Goal: Task Accomplishment & Management: Complete application form

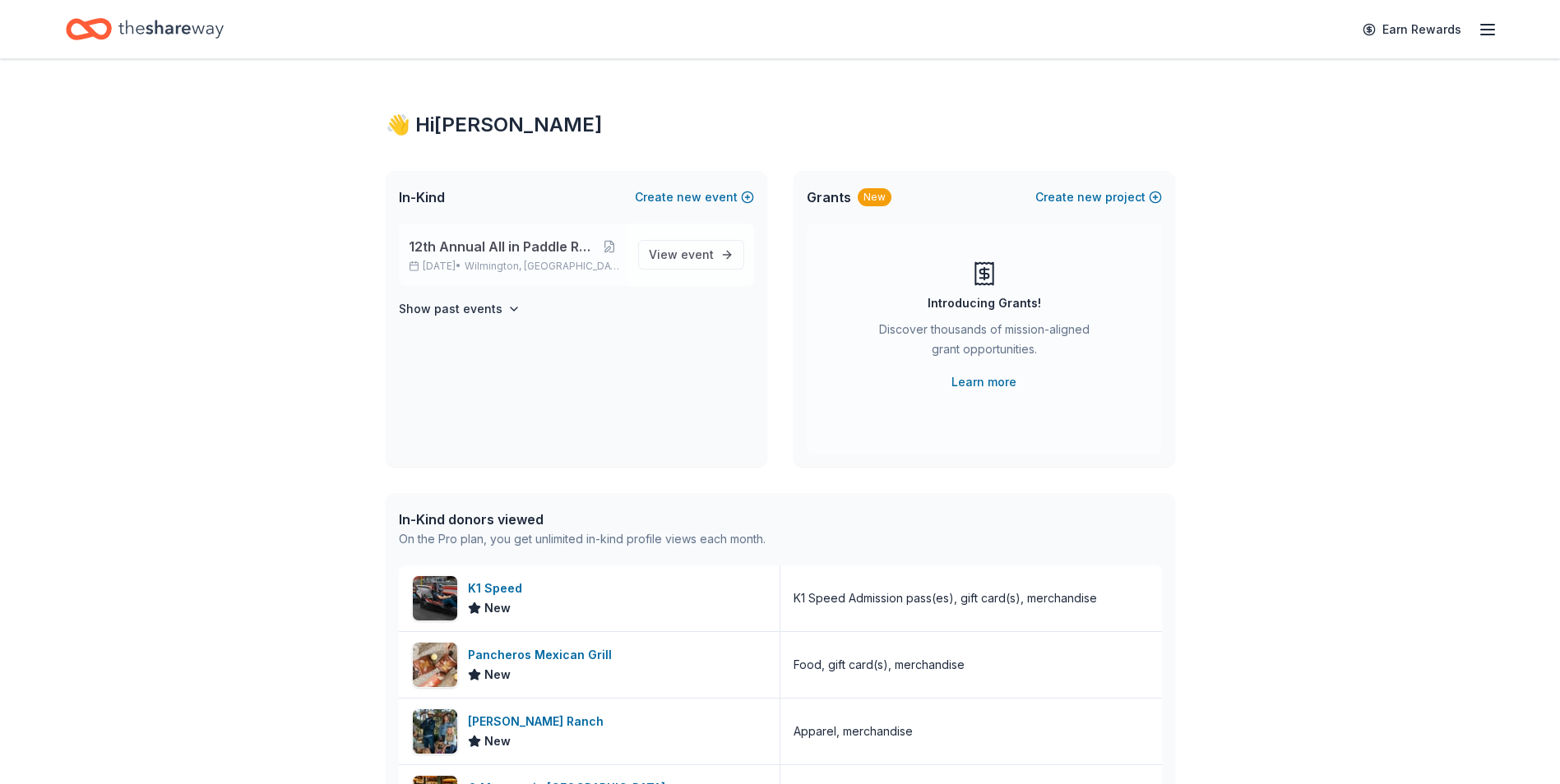
click at [505, 256] on span "12th Annual All in Paddle Raffle" at bounding box center [502, 246] width 186 height 19
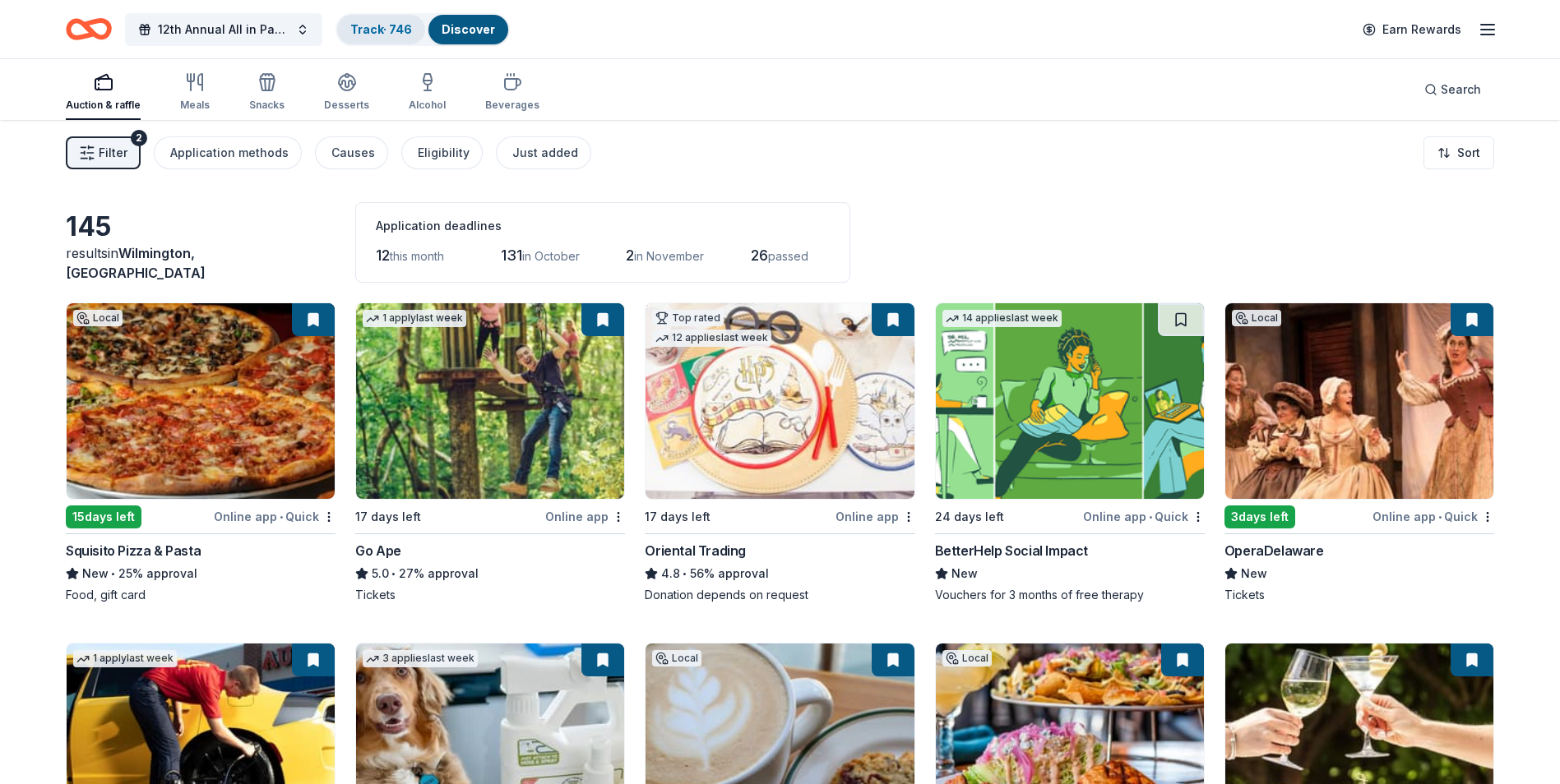
click at [367, 29] on link "Track · 746" at bounding box center [381, 29] width 62 height 14
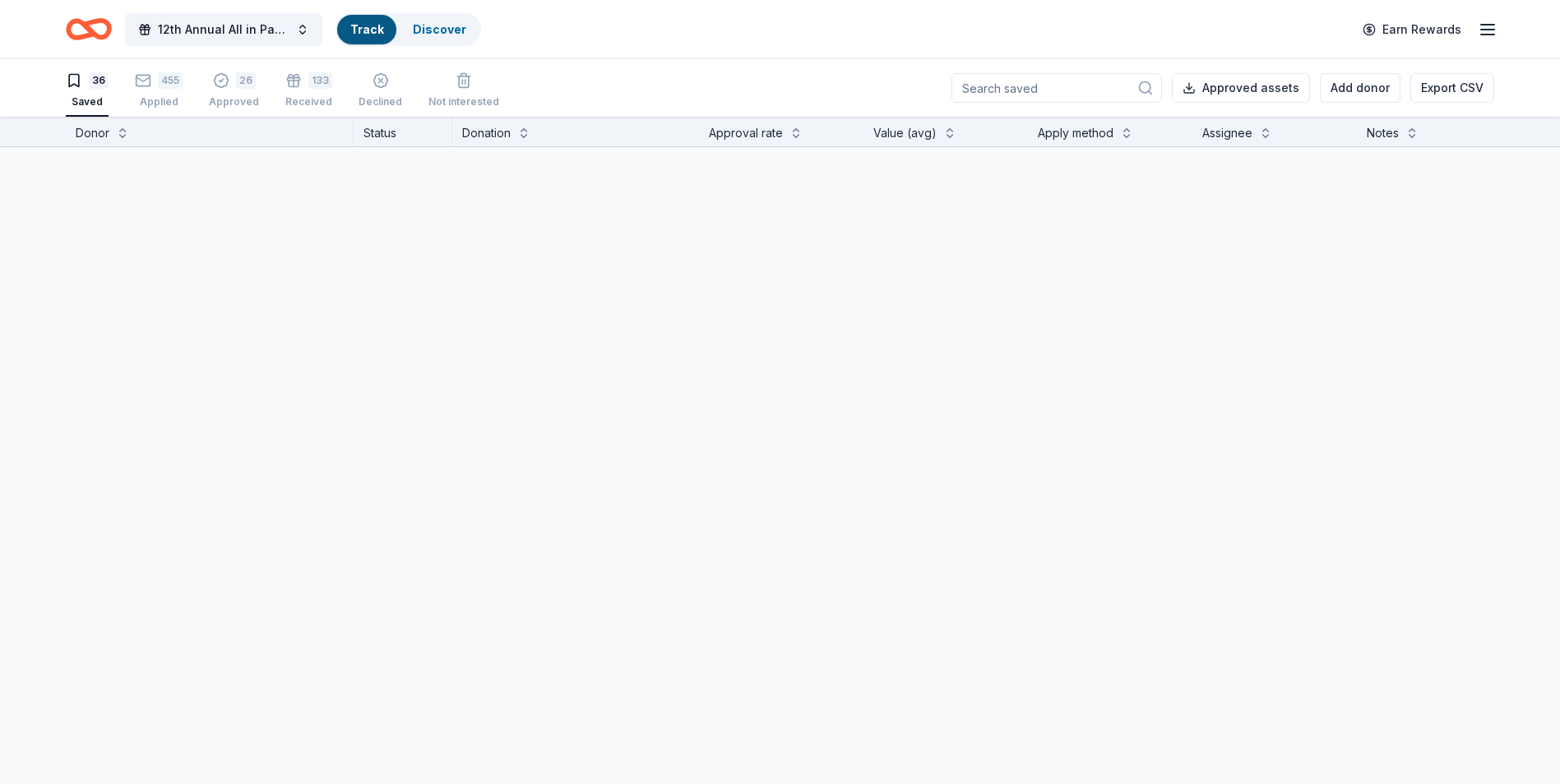
scroll to position [1, 0]
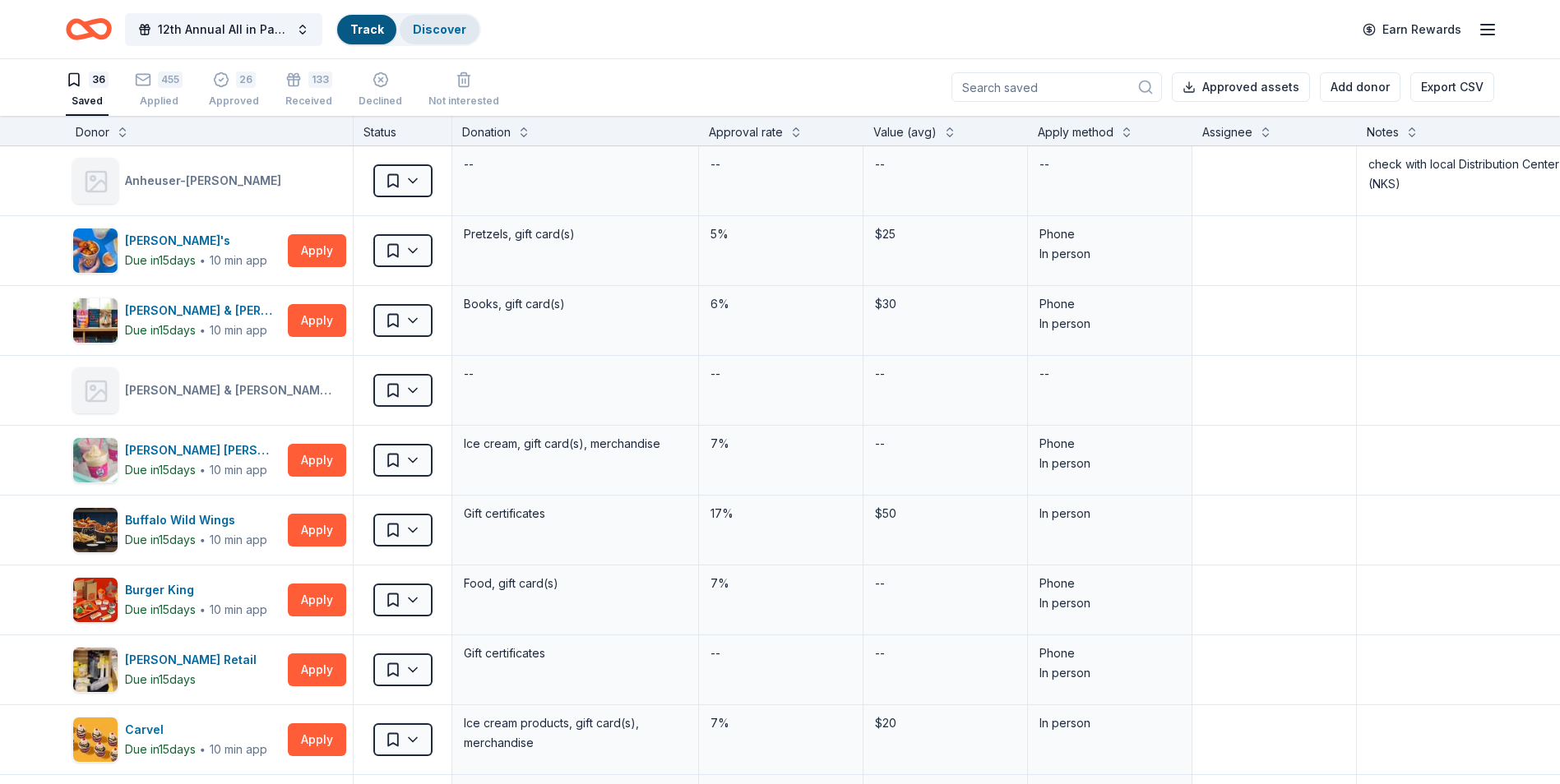
click at [434, 27] on link "Discover" at bounding box center [439, 29] width 53 height 14
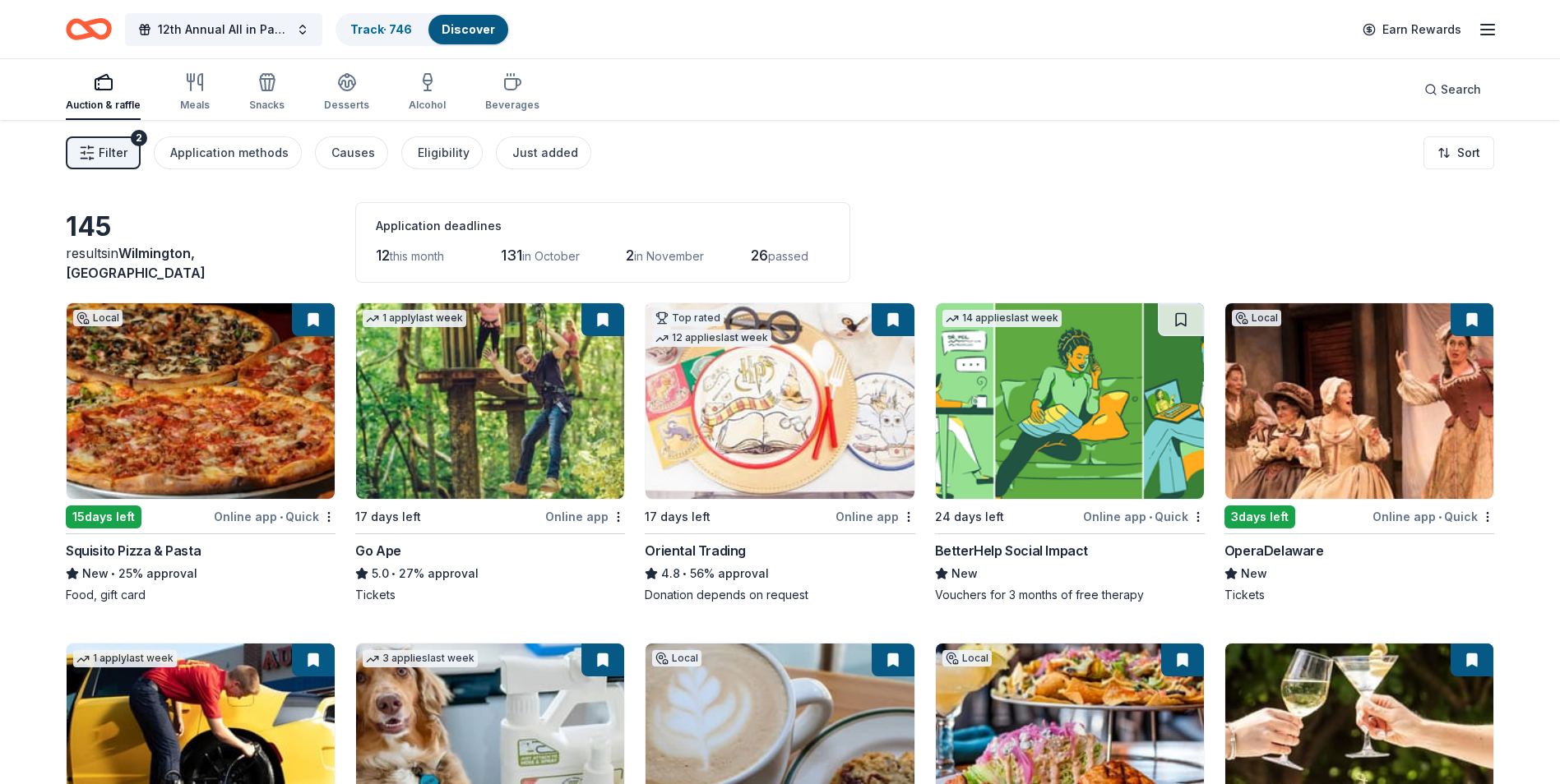
click at [1042, 405] on img at bounding box center [1069, 401] width 268 height 196
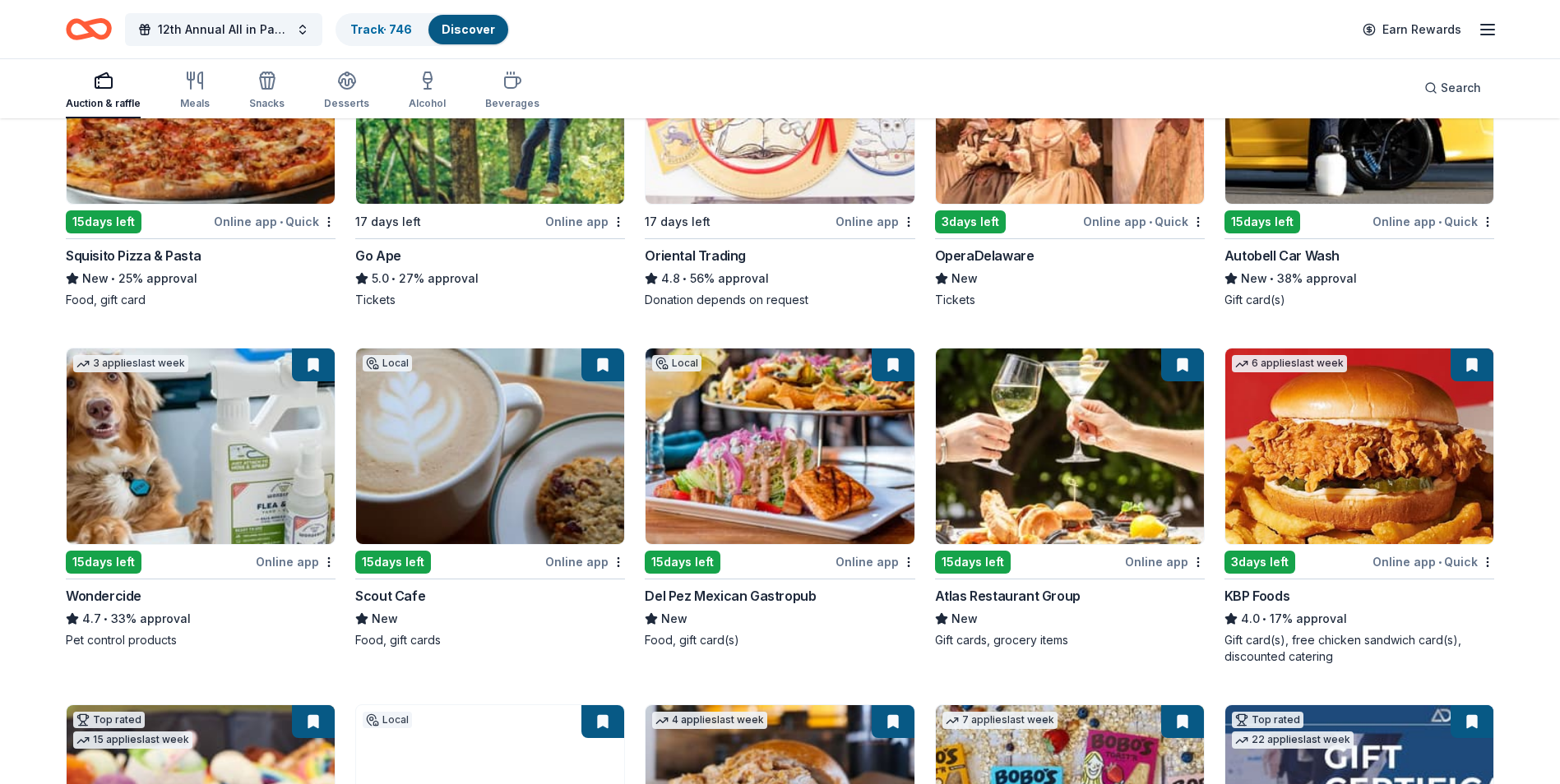
scroll to position [329, 0]
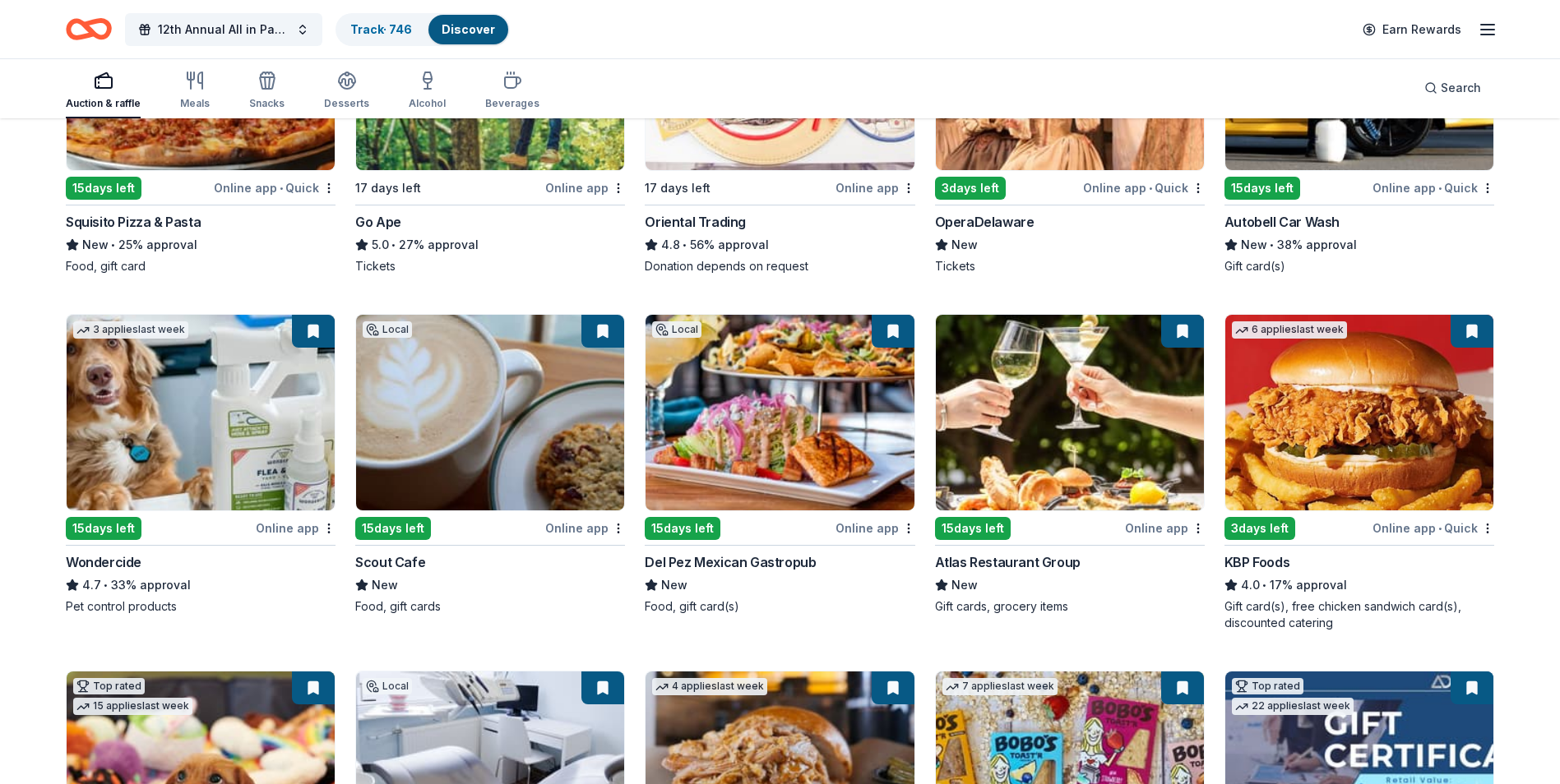
click at [502, 406] on img at bounding box center [490, 412] width 268 height 196
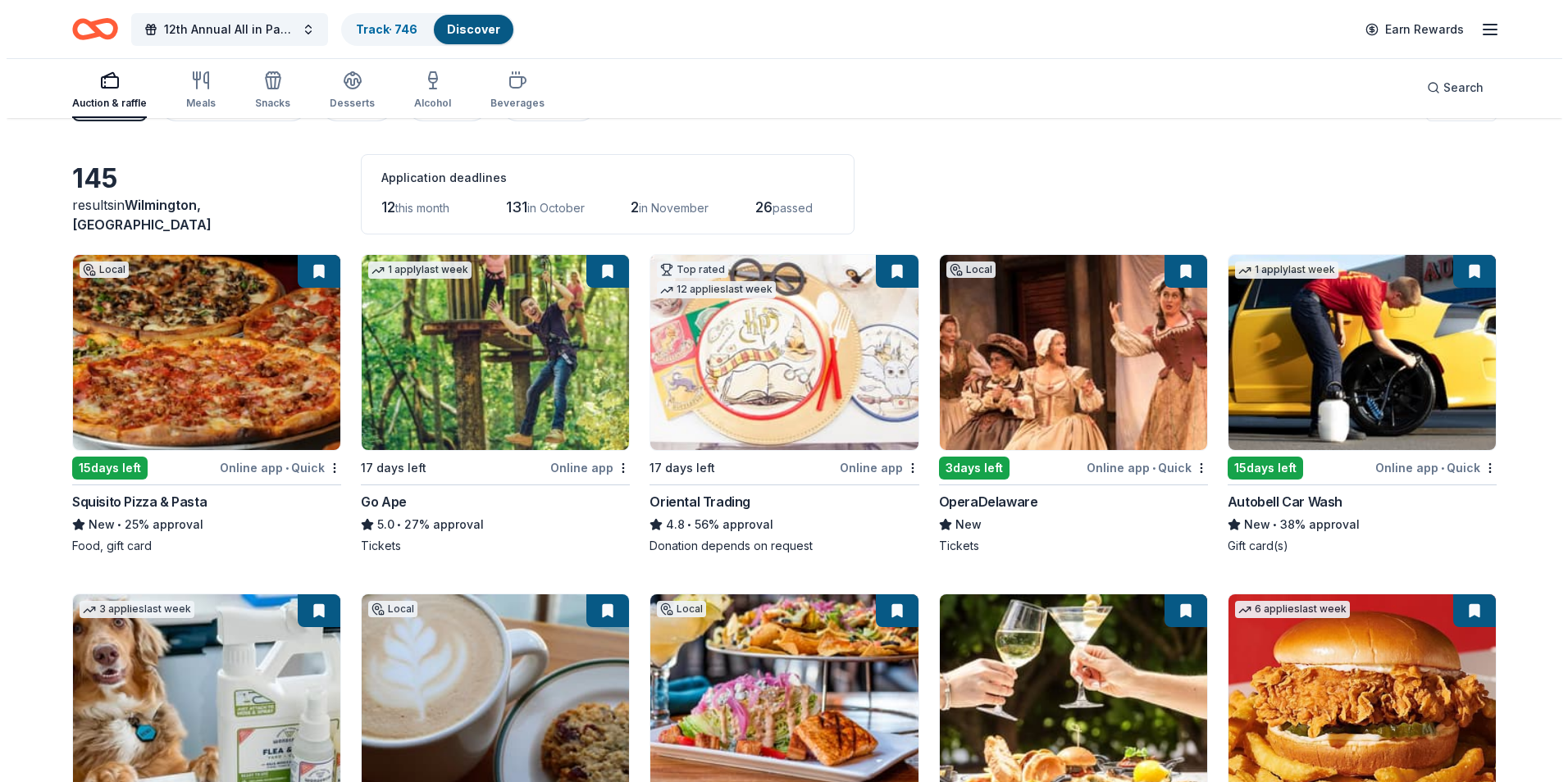
scroll to position [0, 0]
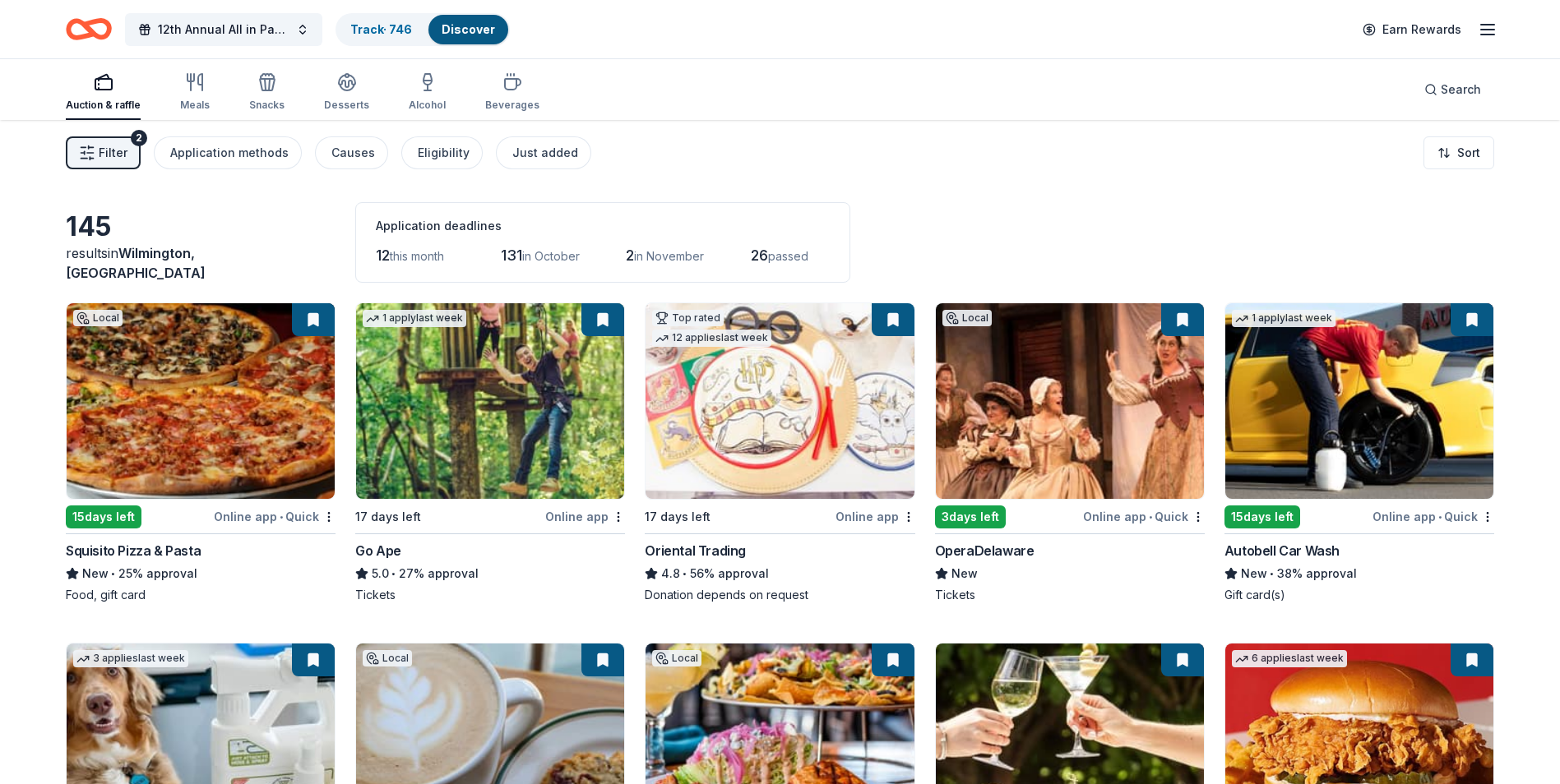
click at [104, 158] on span "Filter" at bounding box center [112, 152] width 29 height 19
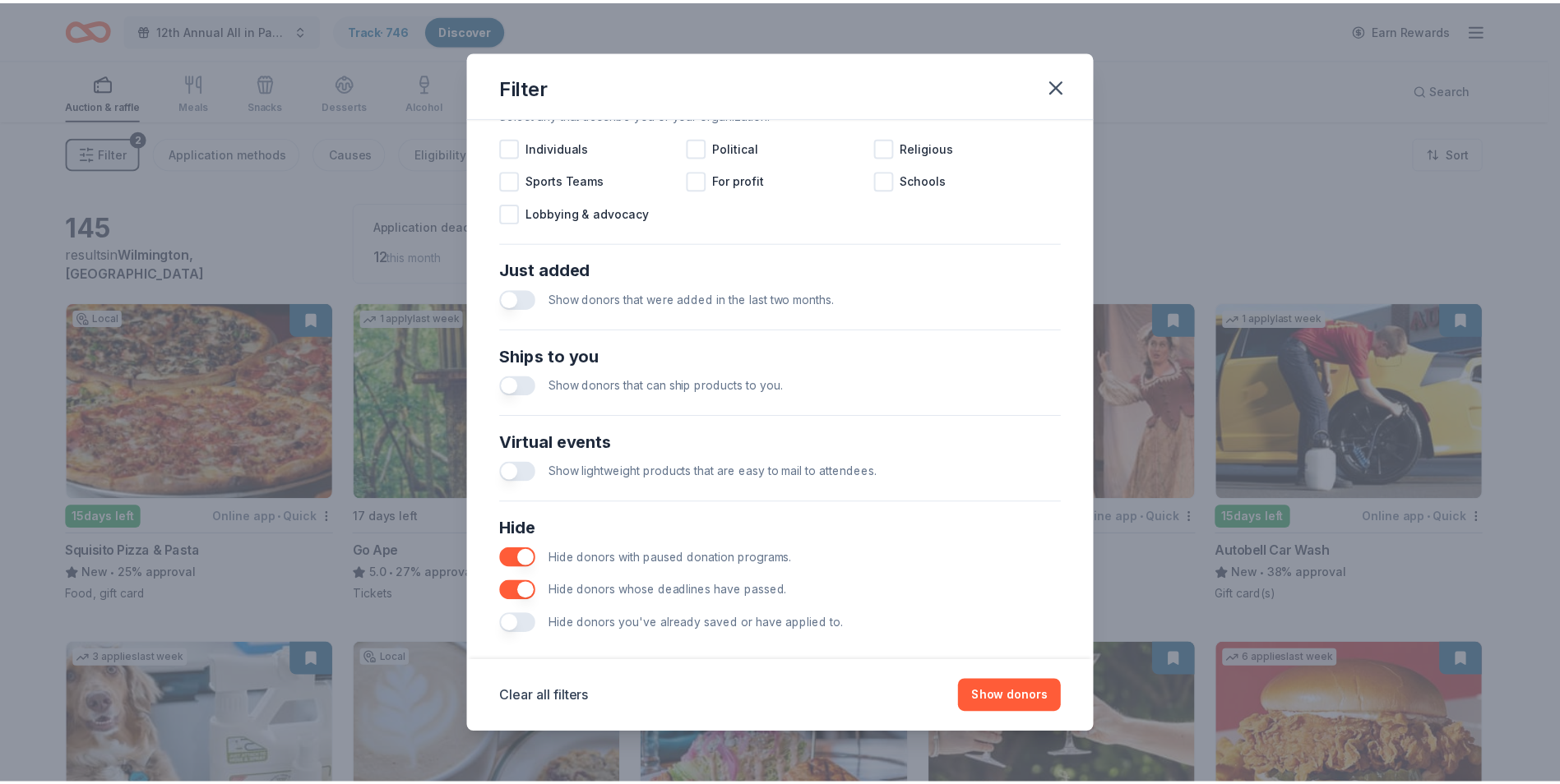
scroll to position [540, 0]
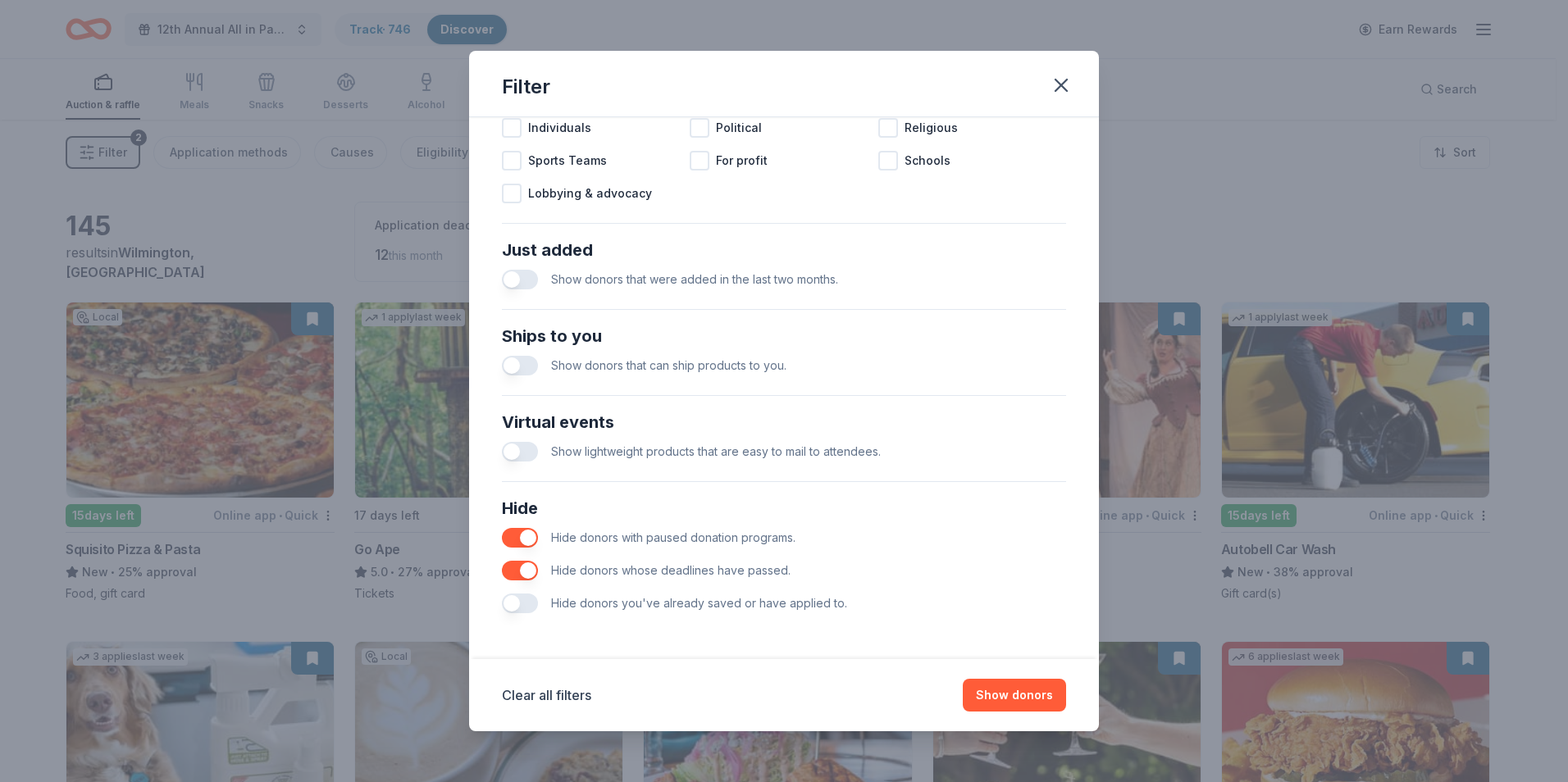
click at [514, 607] on button "button" at bounding box center [520, 603] width 36 height 19
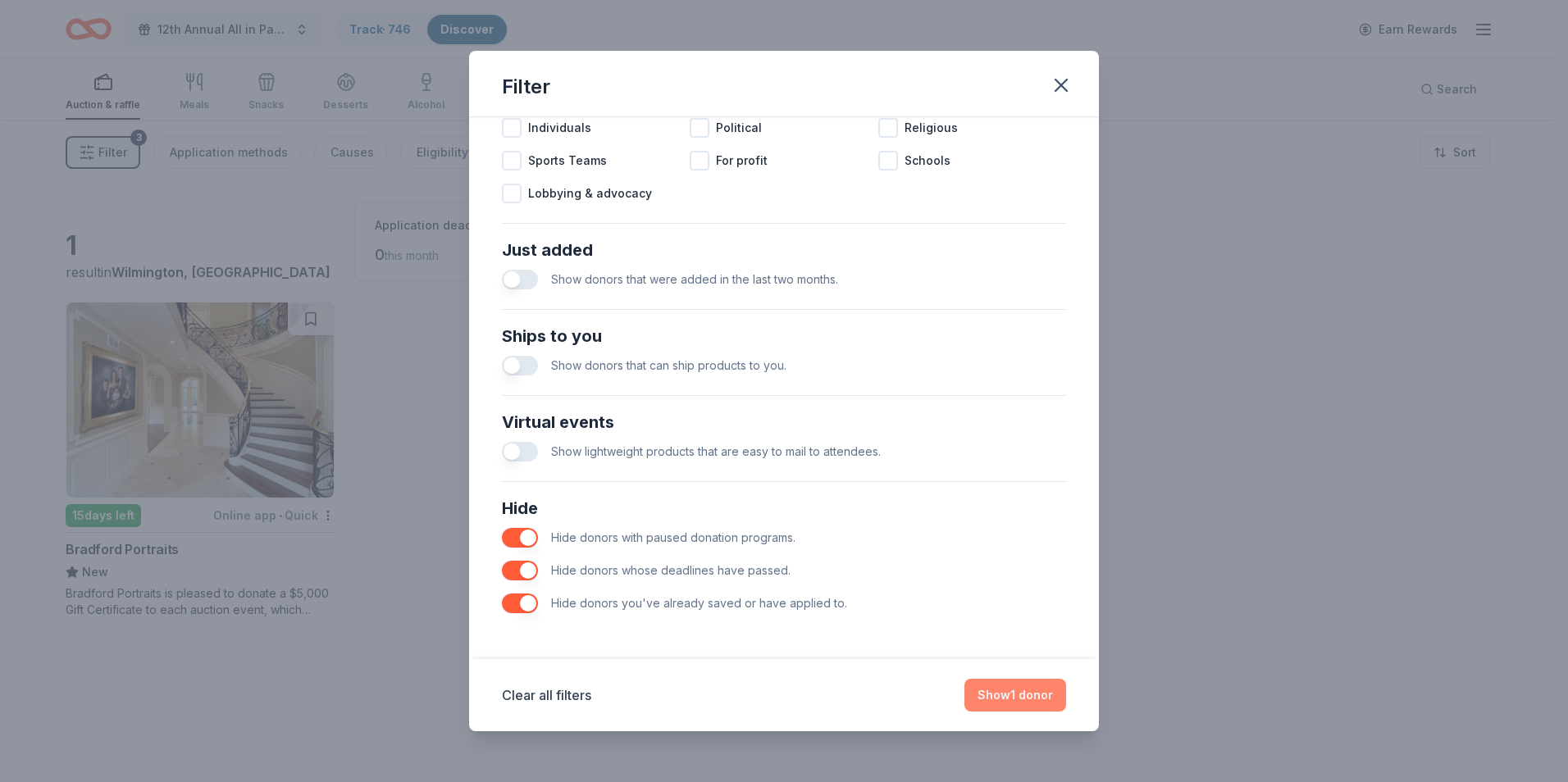
click at [1014, 700] on button "Show 1 donor" at bounding box center [1014, 696] width 102 height 33
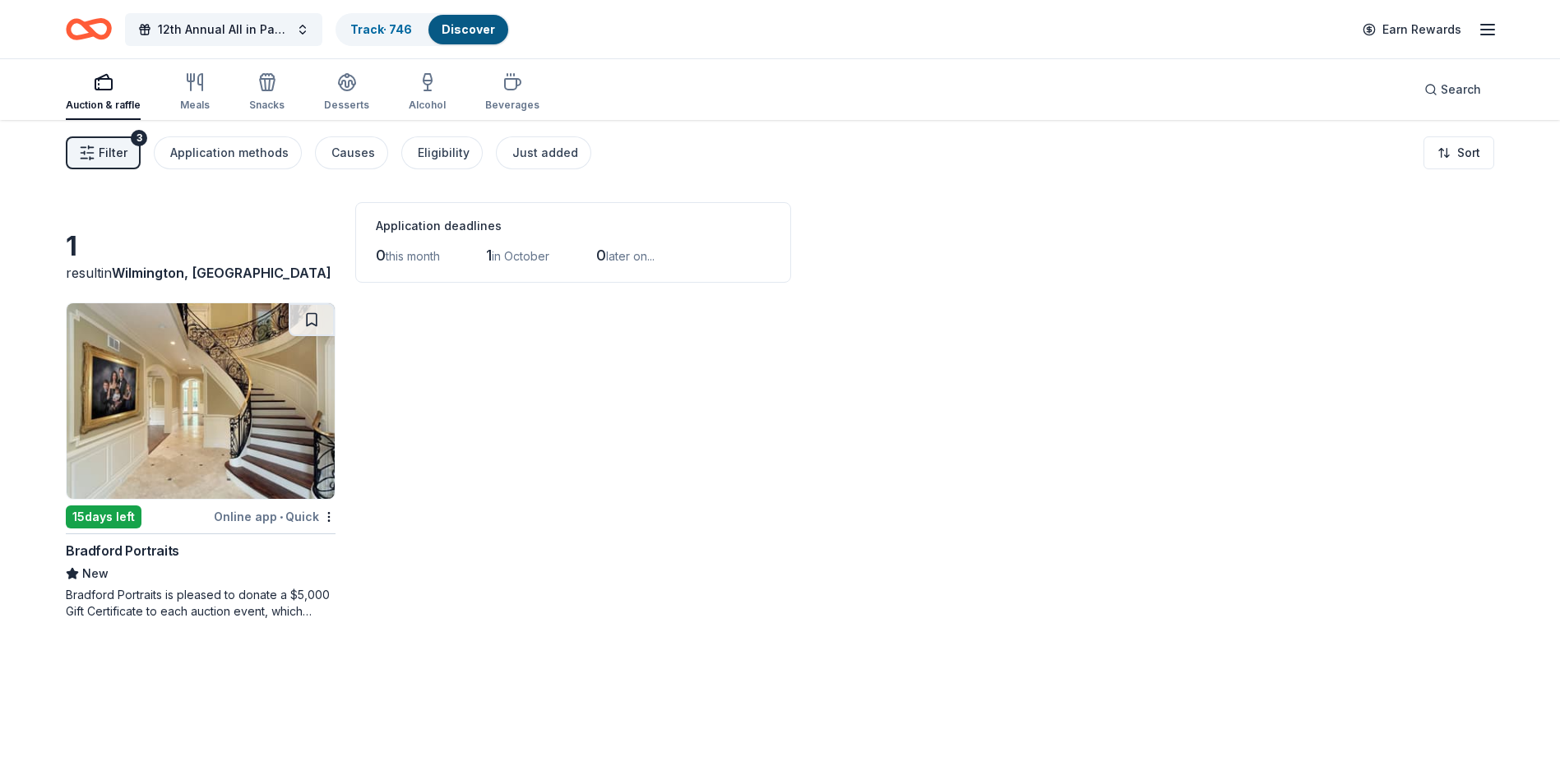
click at [211, 403] on img at bounding box center [200, 401] width 268 height 196
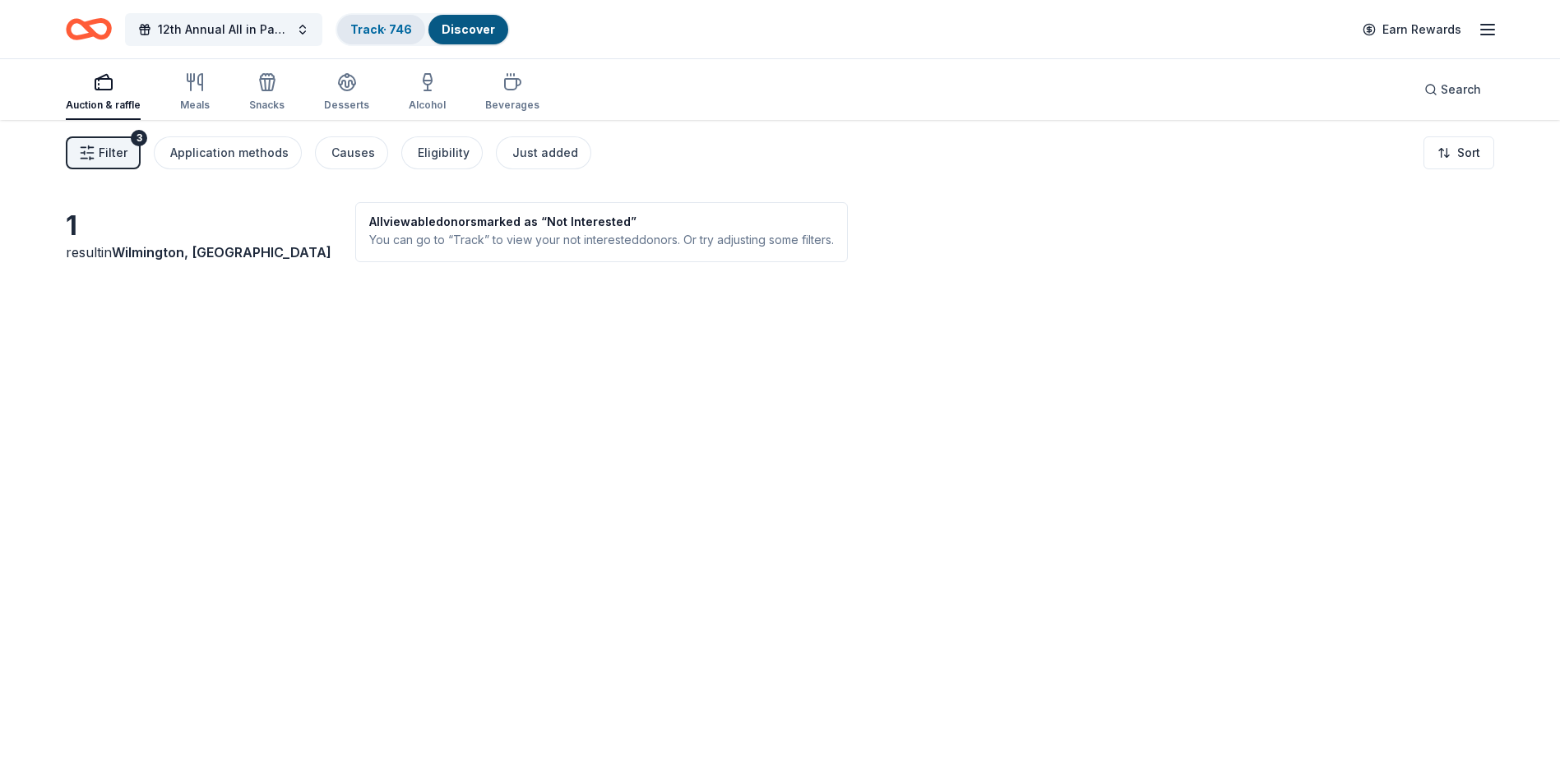
click at [386, 36] on div "Track · 746" at bounding box center [381, 29] width 88 height 29
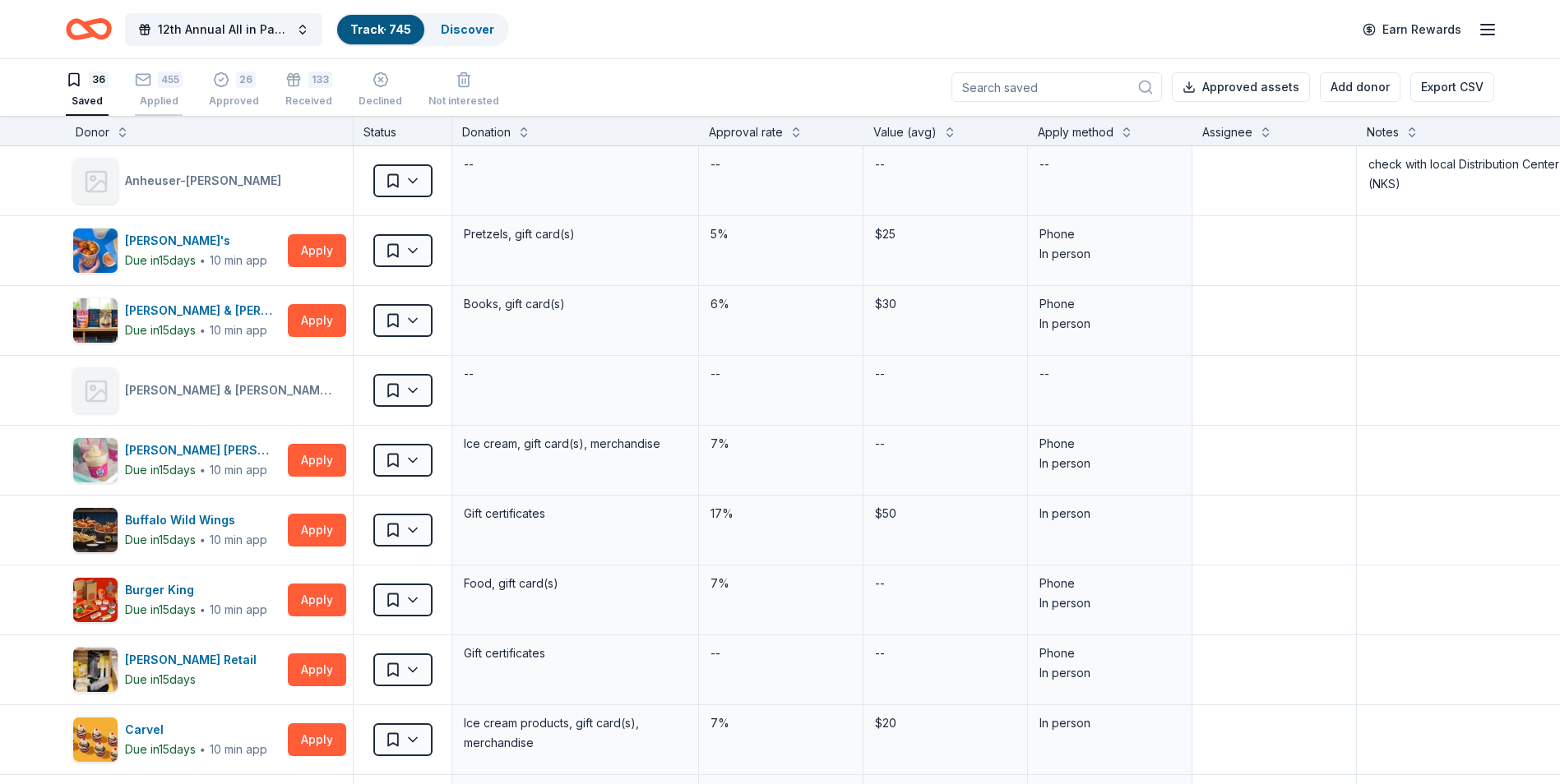
click at [163, 100] on div "Applied" at bounding box center [158, 101] width 48 height 13
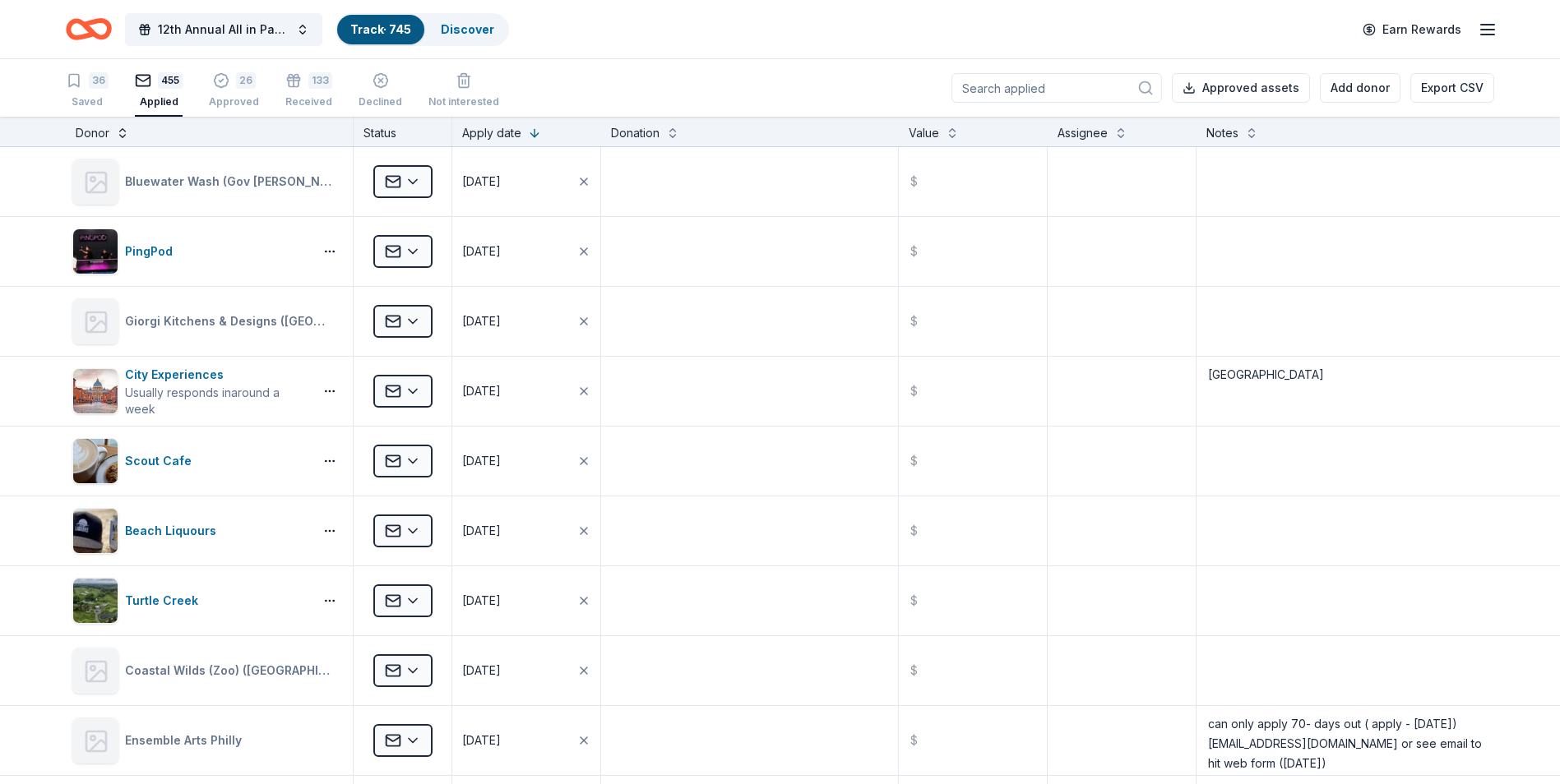
click at [122, 134] on button at bounding box center [122, 132] width 13 height 17
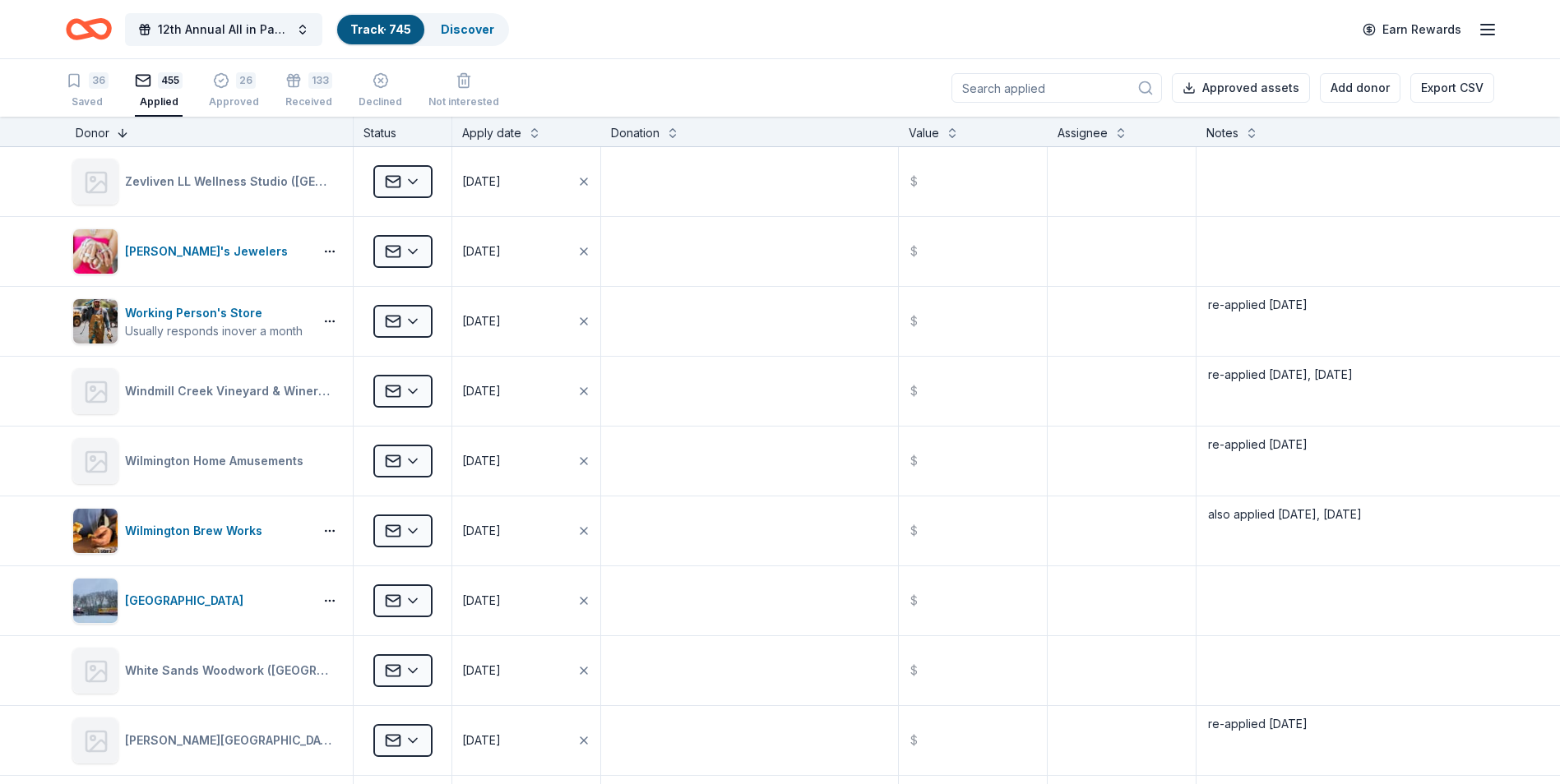
click at [122, 134] on button at bounding box center [122, 132] width 13 height 17
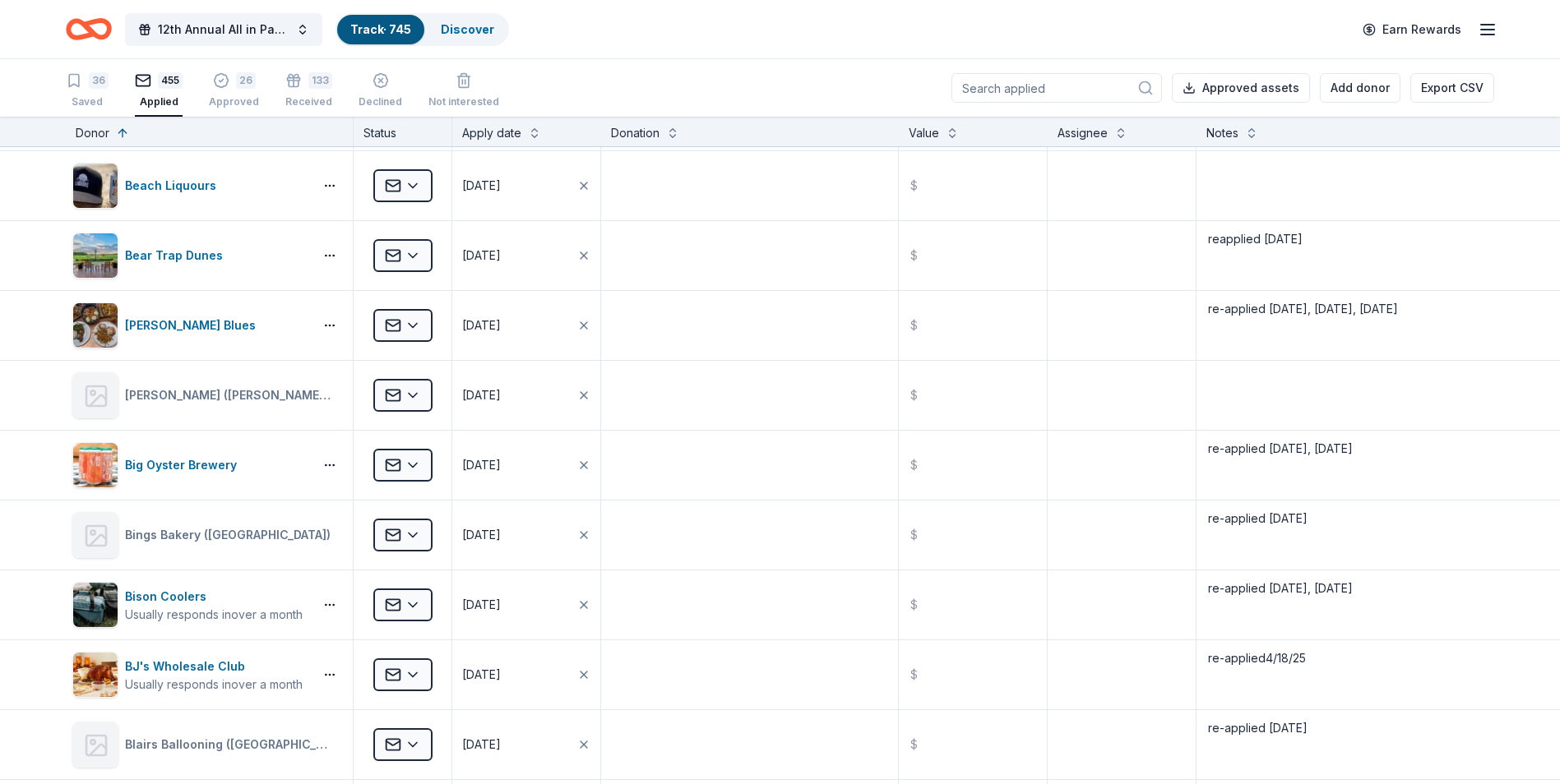
scroll to position [1808, 0]
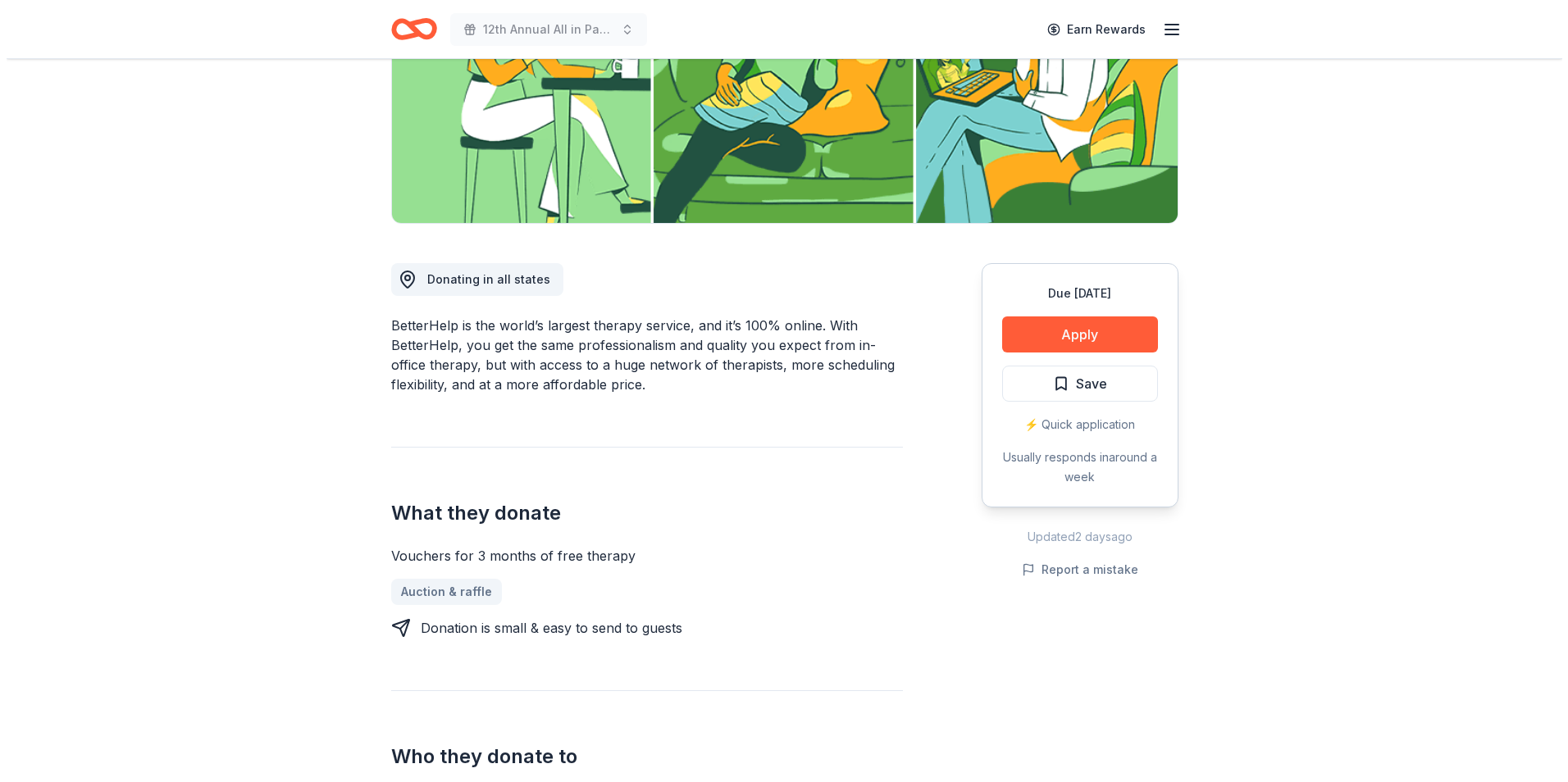
scroll to position [246, 0]
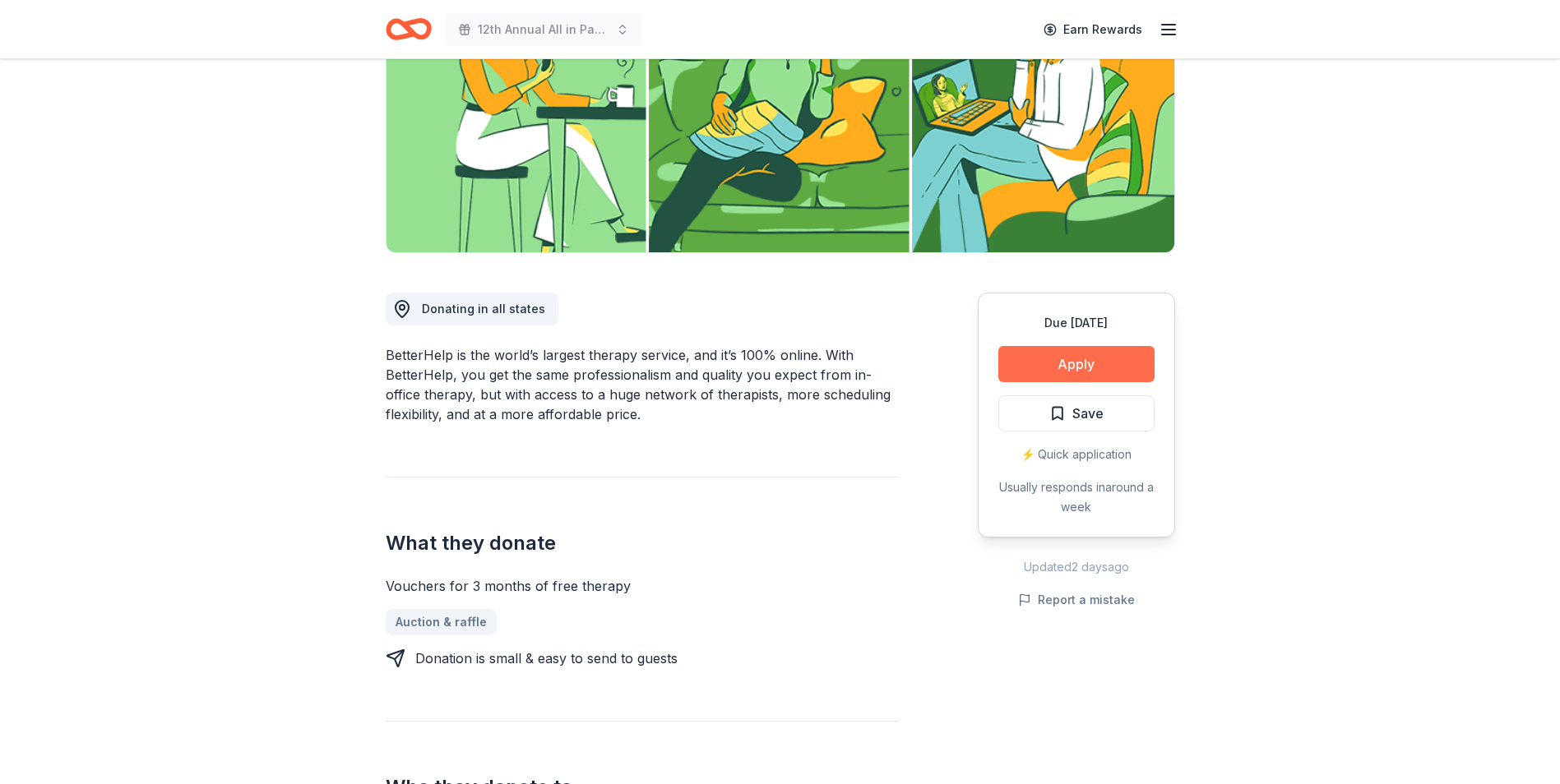
click at [1080, 364] on button "Apply" at bounding box center [1076, 363] width 156 height 36
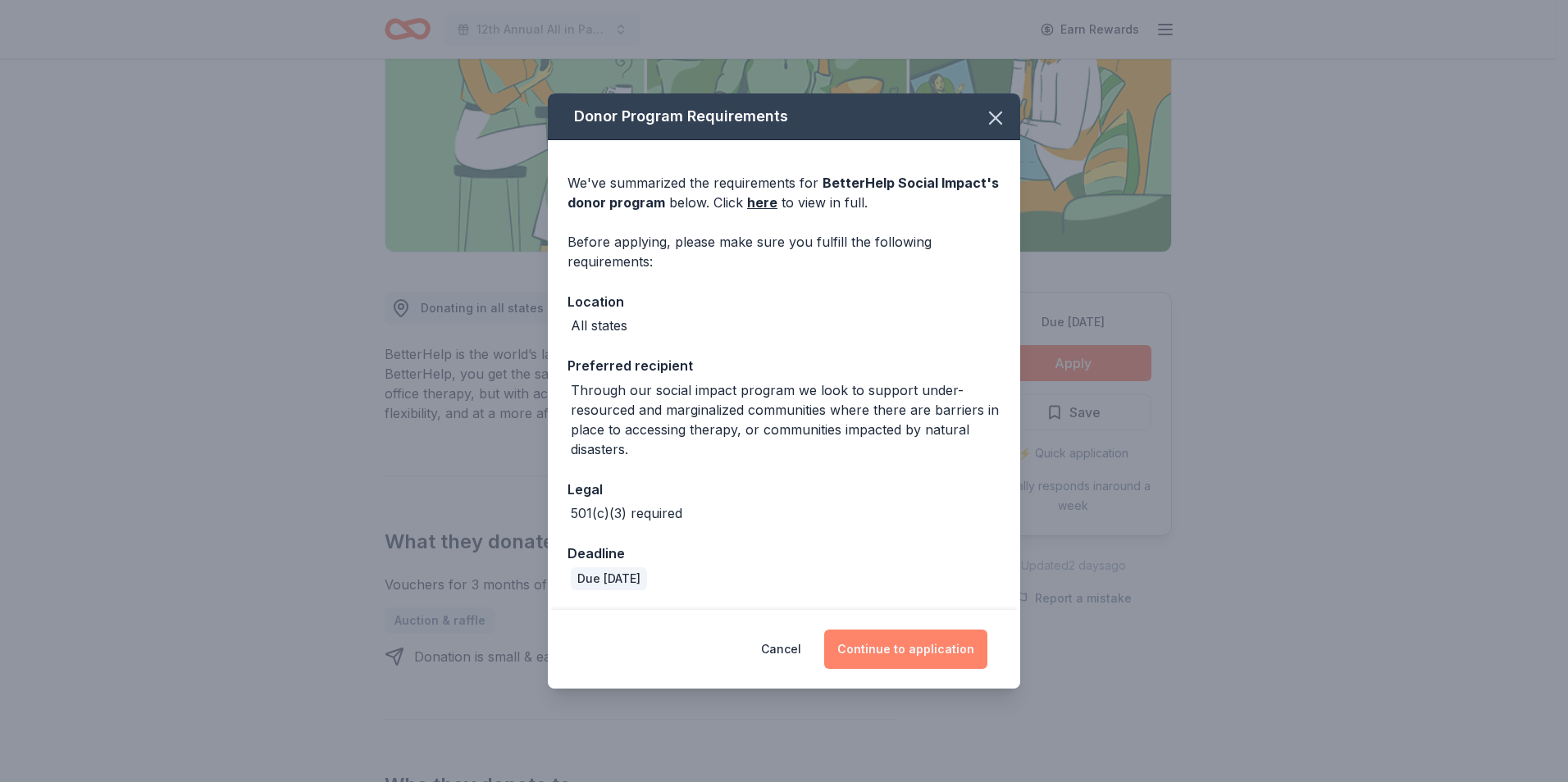
click at [895, 652] on button "Continue to application" at bounding box center [906, 649] width 163 height 39
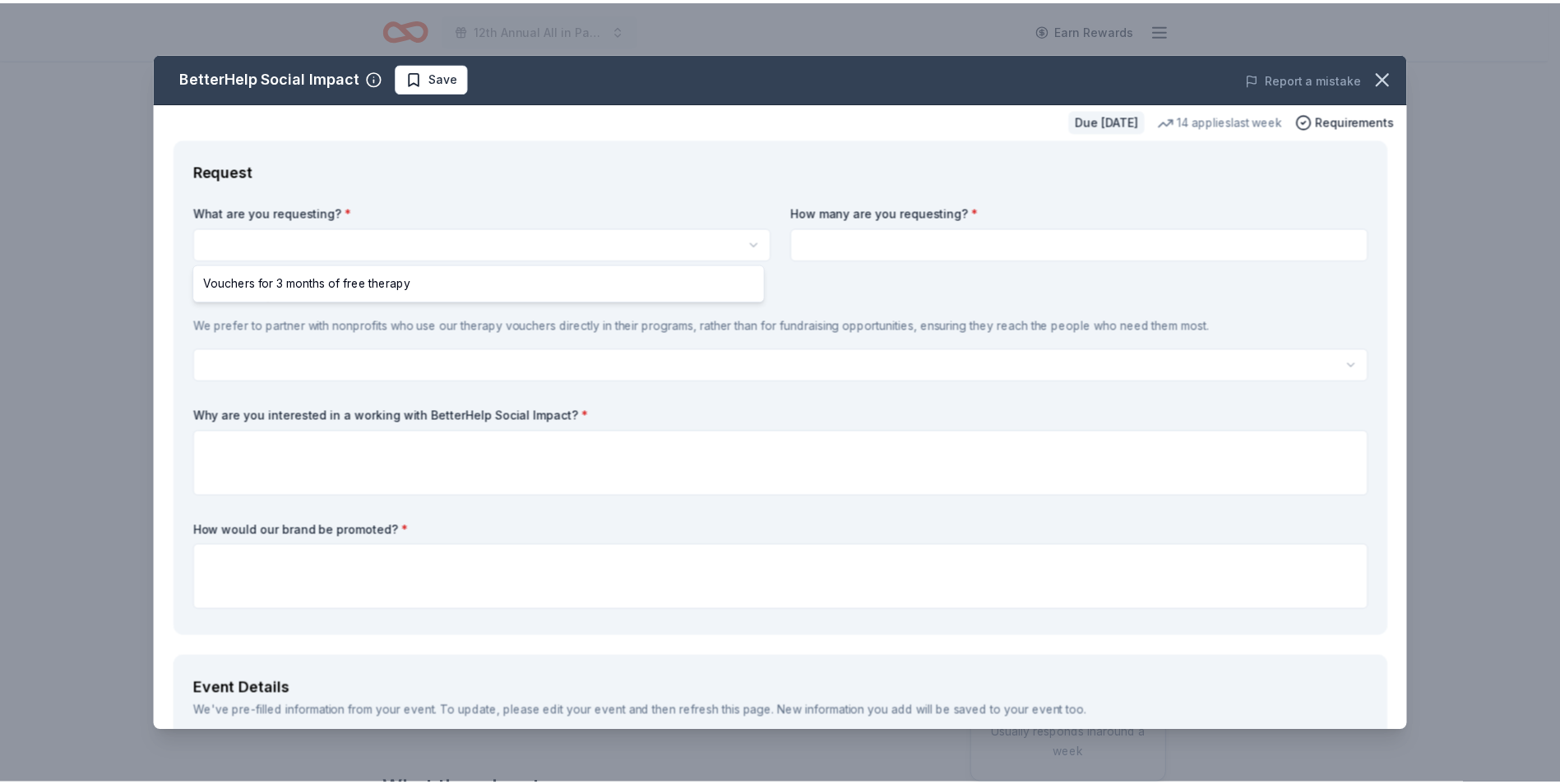
scroll to position [0, 0]
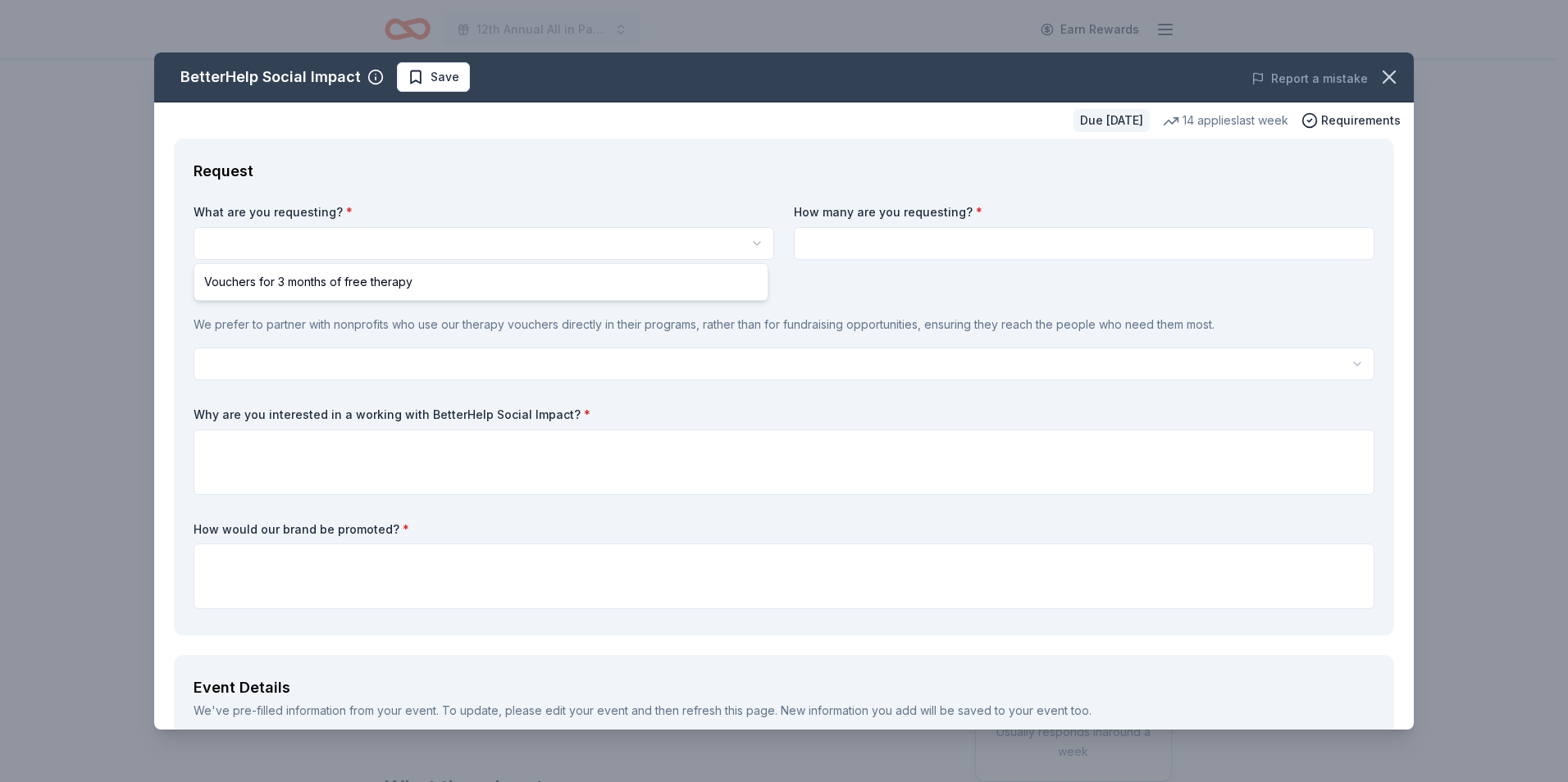
click at [756, 241] on html "12th Annual All in Paddle Raffle Earn Rewards Due in 24 days Share BetterHelp S…" at bounding box center [784, 391] width 1568 height 782
select select "Vouchers for 3 months of free therapy"
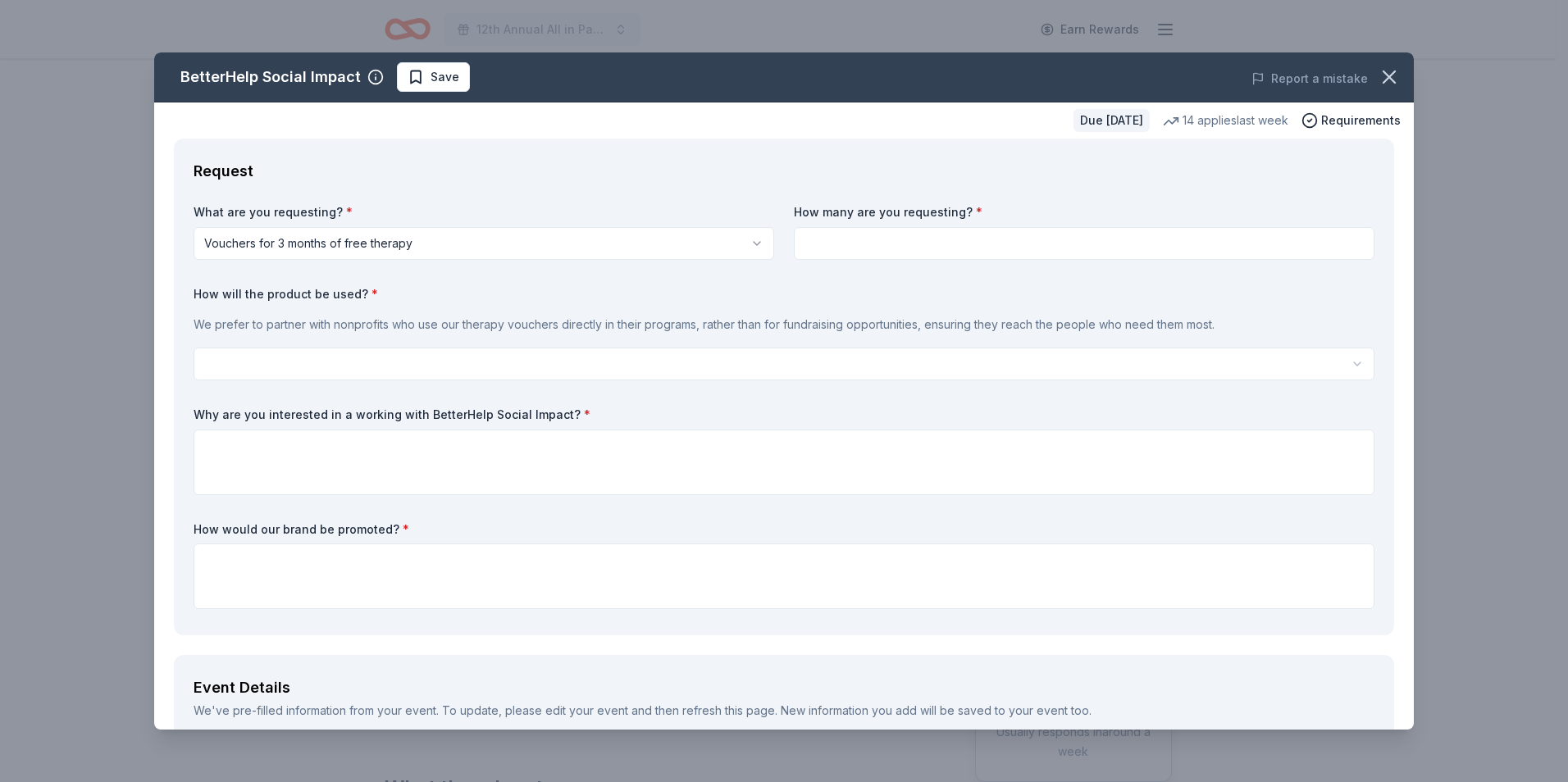
click at [1271, 250] on input at bounding box center [1084, 243] width 580 height 33
type input "1"
click at [447, 83] on span "Save" at bounding box center [444, 76] width 28 height 19
click at [470, 80] on html "12th Annual All in Paddle Raffle Earn Rewards Due in 24 days Share BetterHelp S…" at bounding box center [784, 391] width 1568 height 782
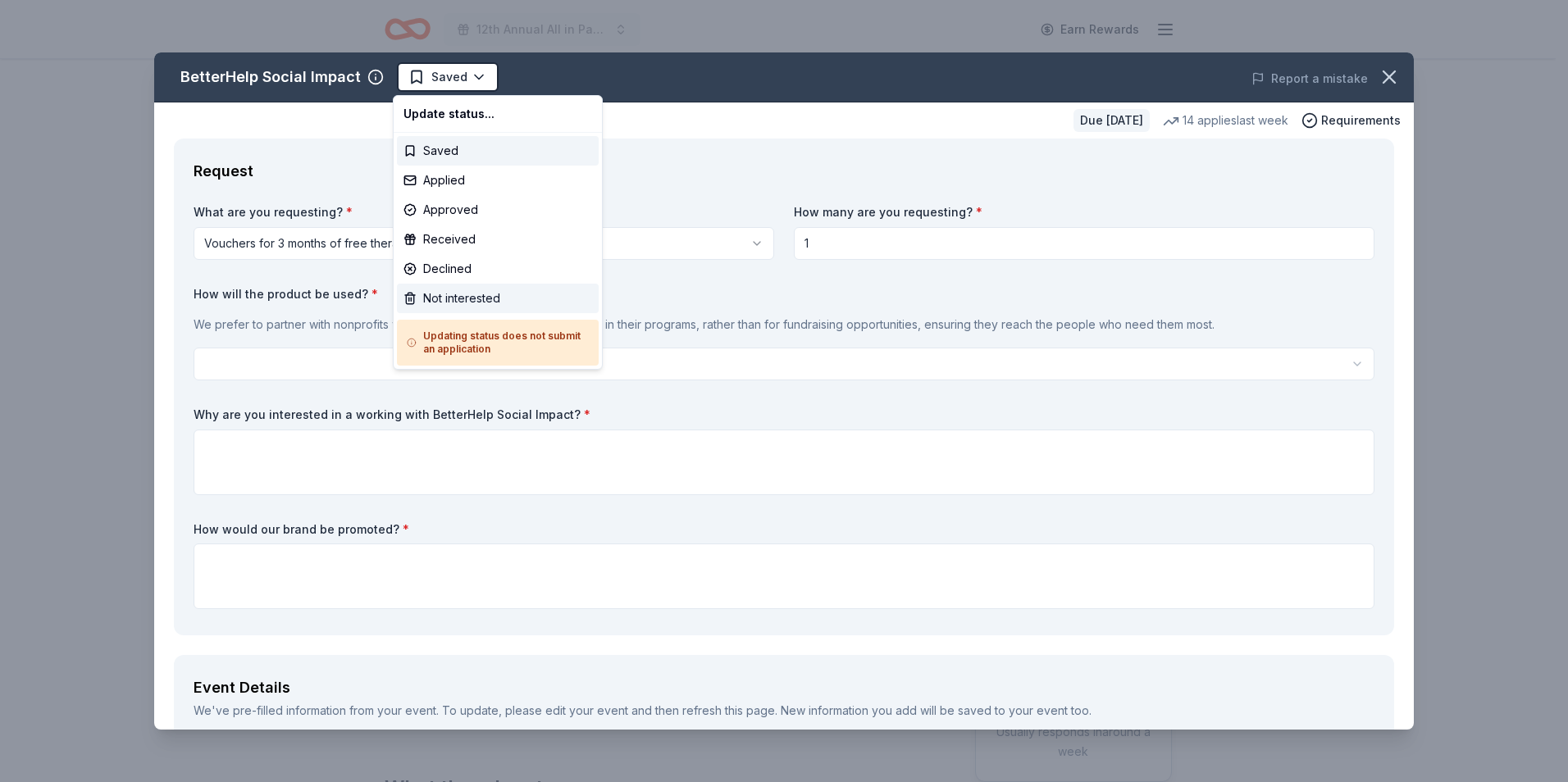
click at [465, 298] on div "Not interested" at bounding box center [498, 298] width 202 height 29
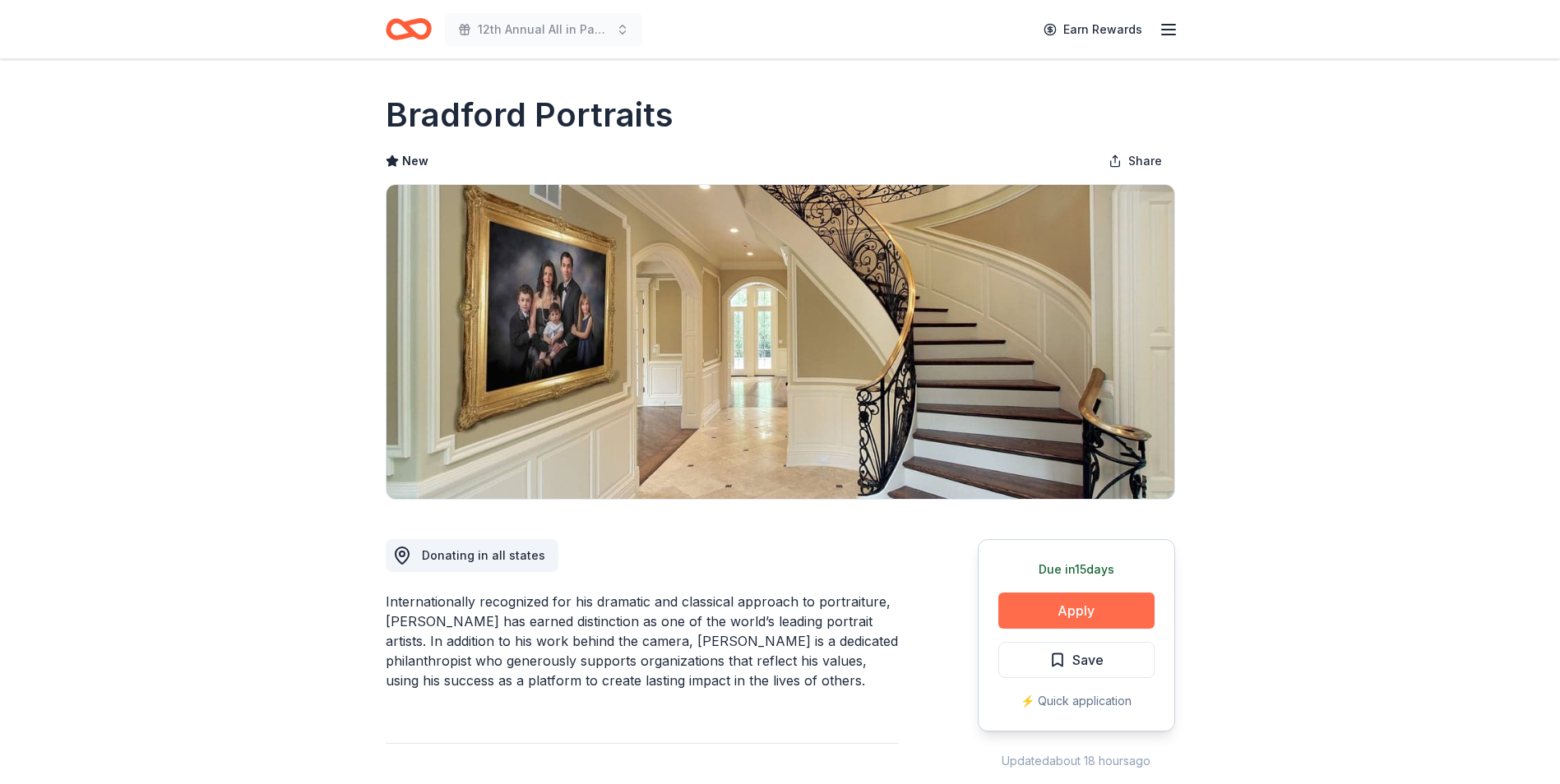
click at [1074, 606] on button "Apply" at bounding box center [1076, 610] width 156 height 36
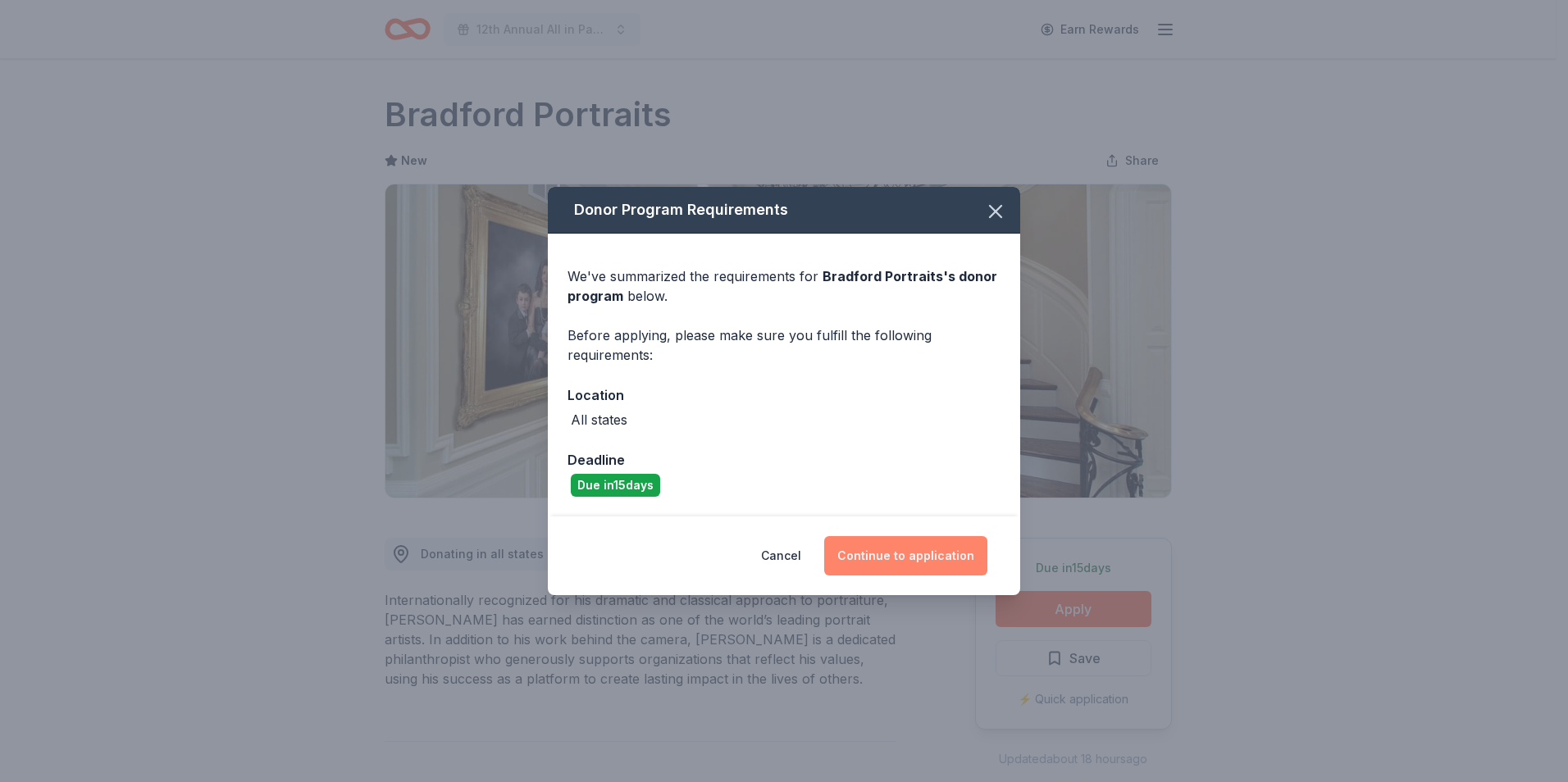
click at [902, 564] on button "Continue to application" at bounding box center [906, 555] width 163 height 39
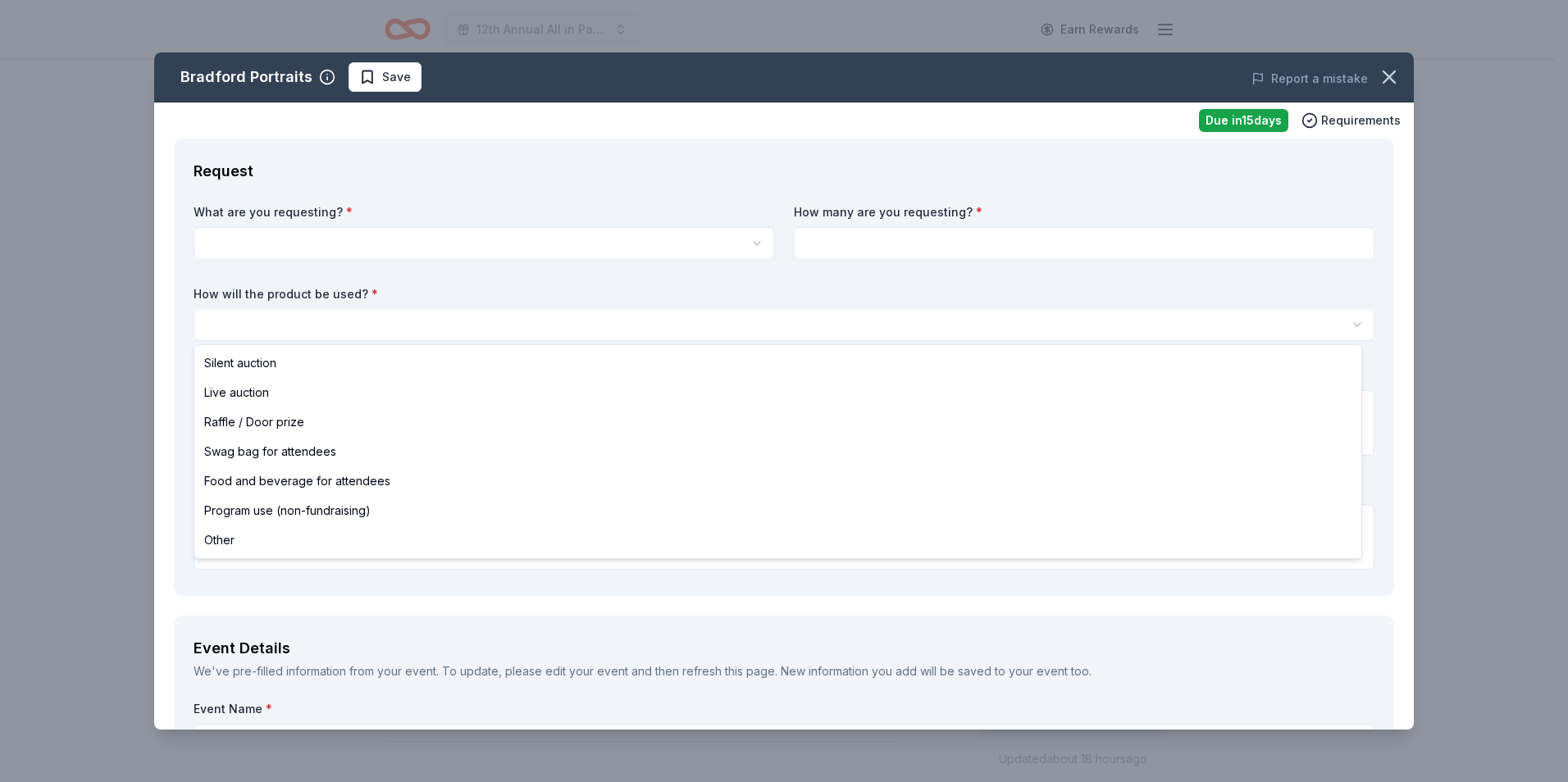
click at [1341, 327] on html "12th Annual All in Paddle Raffle Earn Rewards Due [DATE] Share Bradford Portrai…" at bounding box center [784, 391] width 1568 height 782
select select "silentAuction"
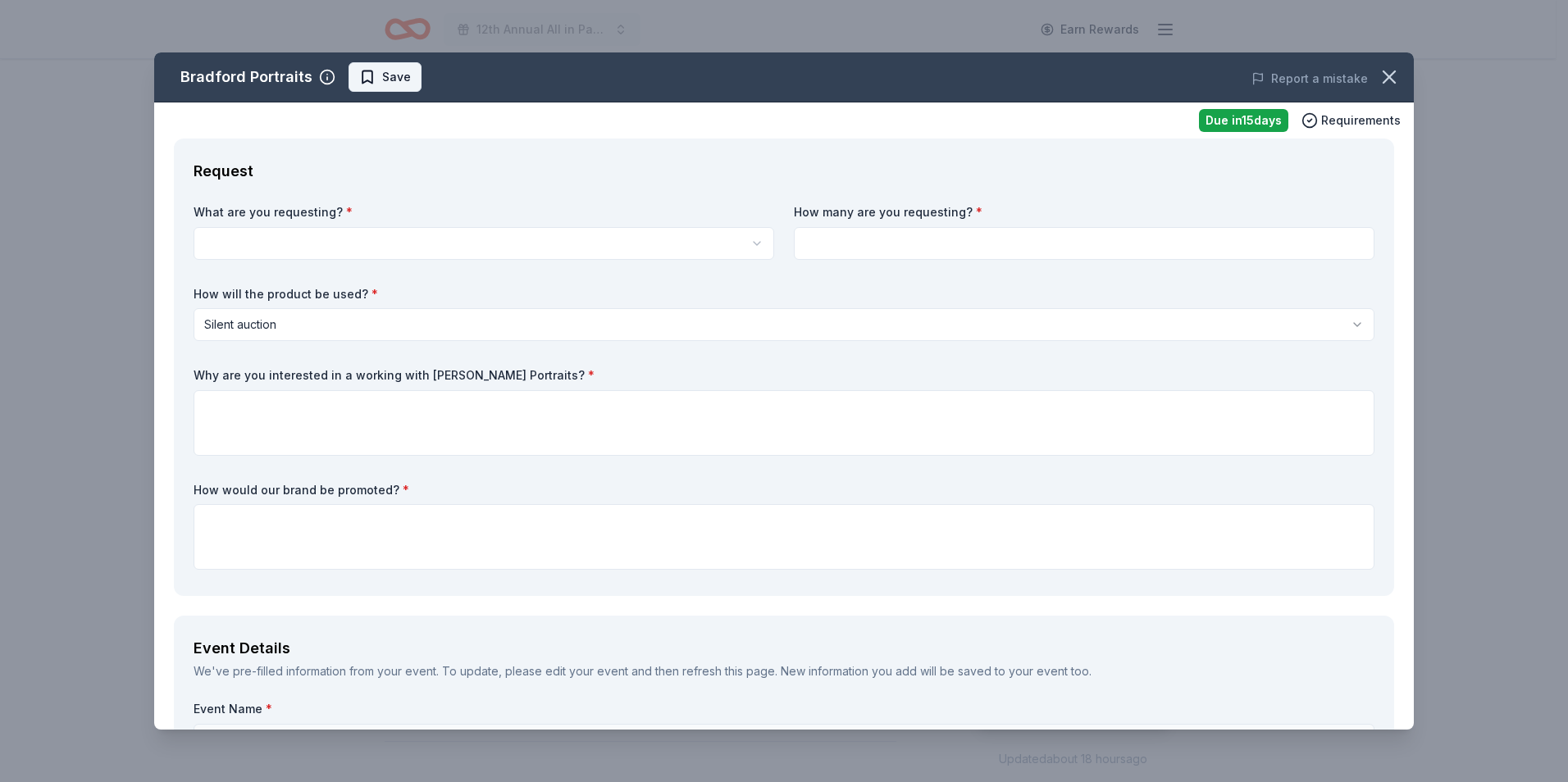
click at [384, 80] on span "Save" at bounding box center [396, 76] width 28 height 19
click at [420, 79] on html "12th Annual All in Paddle Raffle Earn Rewards Due [DATE] Share Bradford Portrai…" at bounding box center [784, 391] width 1568 height 782
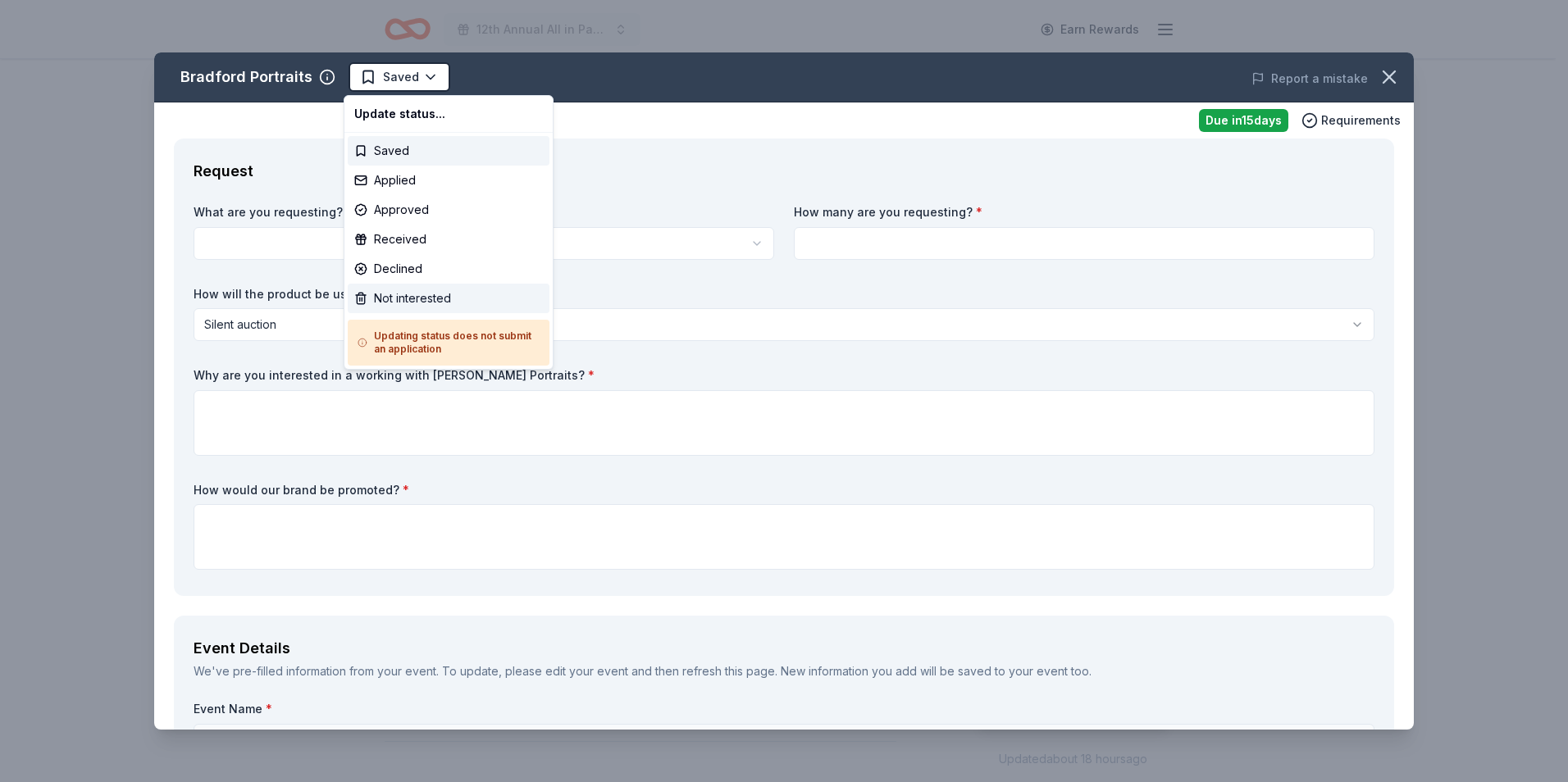
click at [410, 305] on div "Not interested" at bounding box center [449, 298] width 202 height 29
